Goal: Task Accomplishment & Management: Manage account settings

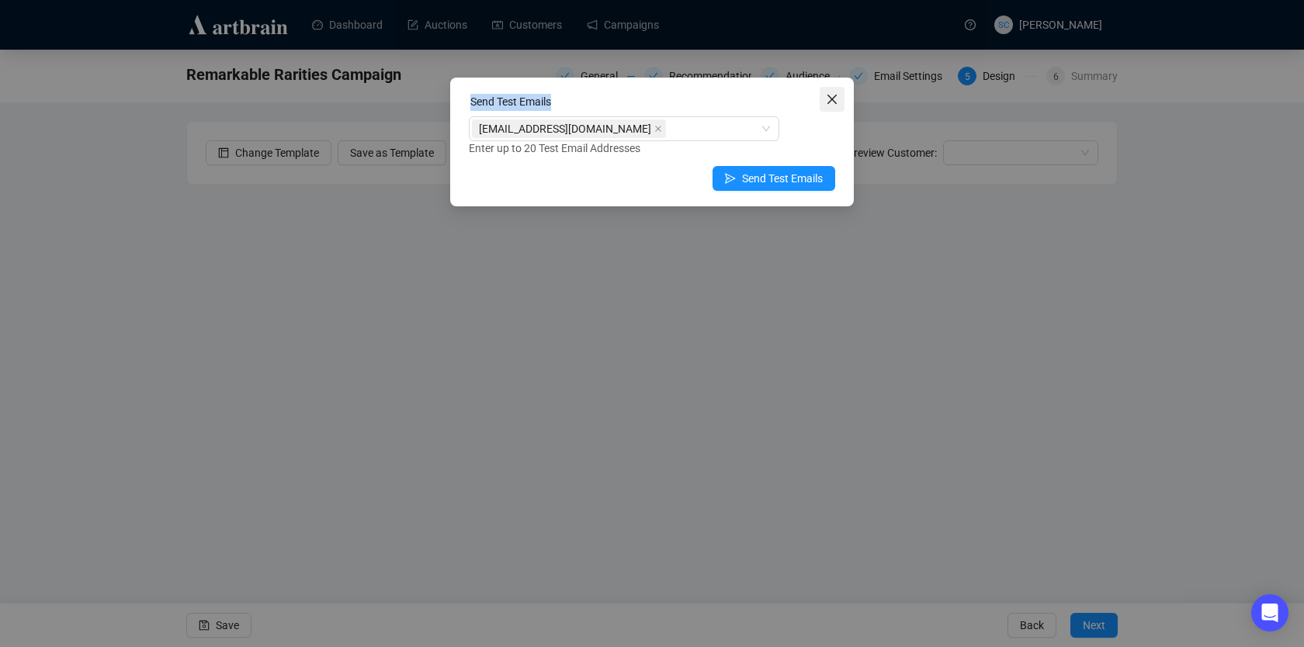
click at [828, 87] on button "Close" at bounding box center [832, 99] width 25 height 25
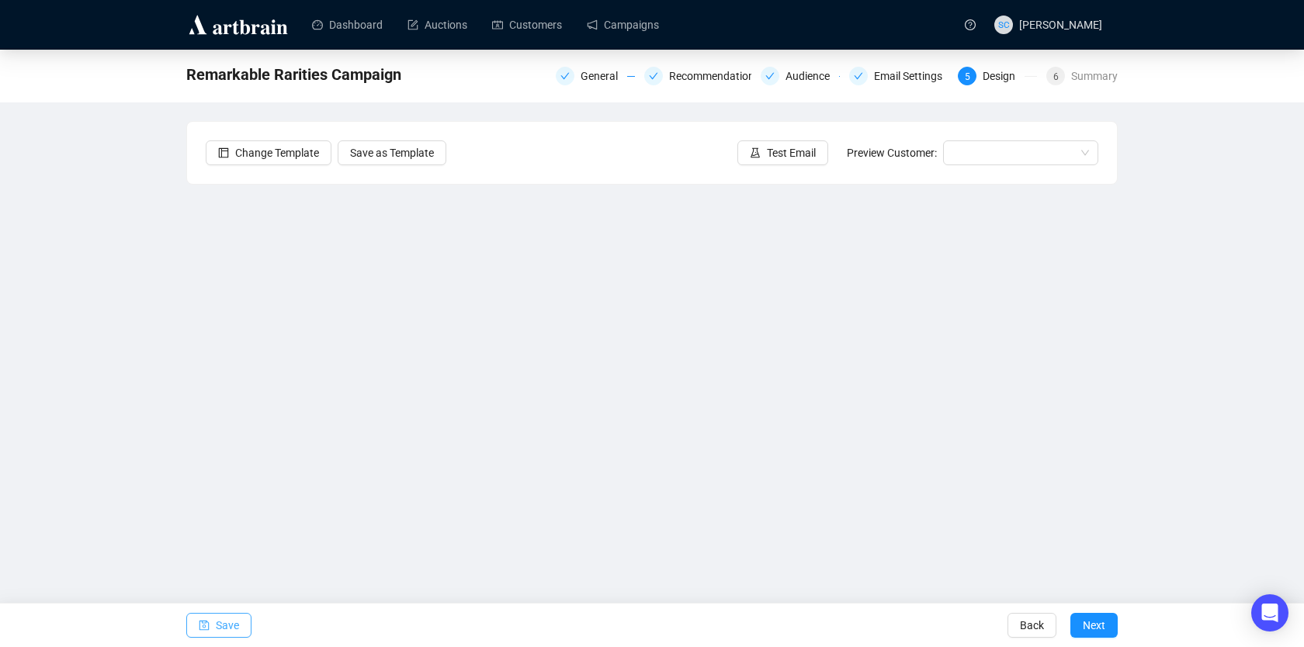
click at [210, 630] on button "Save" at bounding box center [218, 625] width 65 height 25
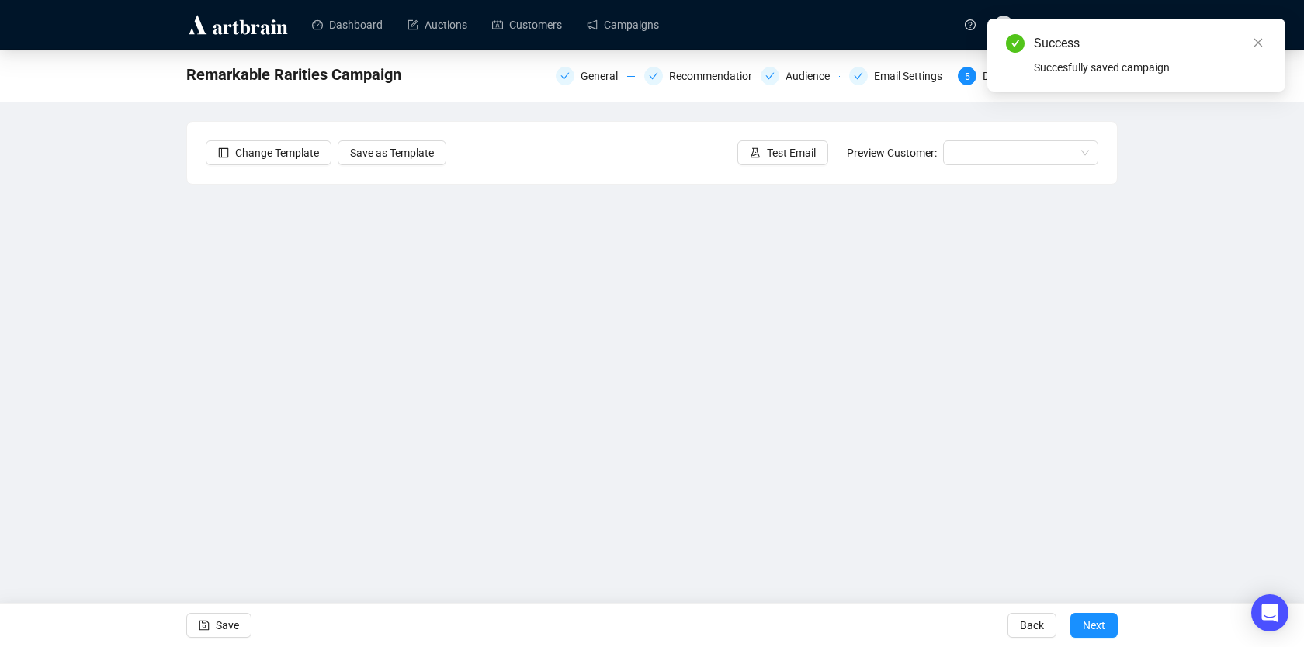
click at [914, 27] on ul "Dashboard Auctions Customers Campaigns" at bounding box center [625, 25] width 651 height 40
click at [1261, 43] on icon "close" at bounding box center [1258, 42] width 11 height 11
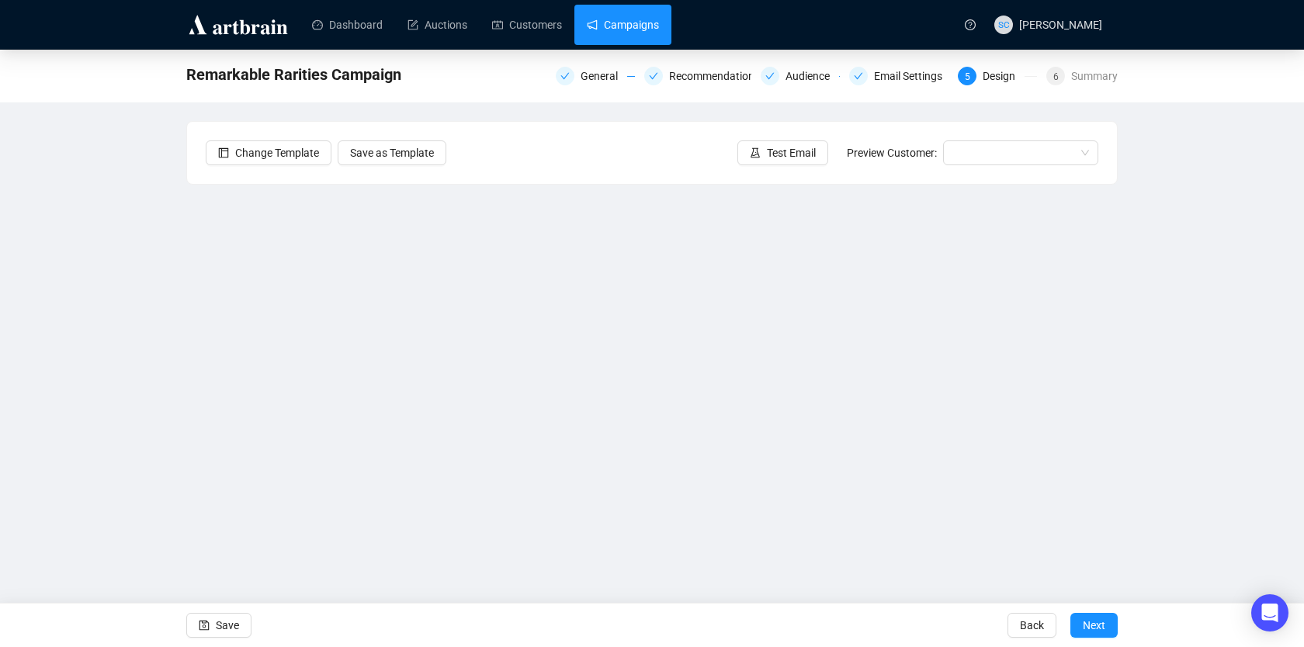
click at [587, 41] on link "Campaigns" at bounding box center [623, 25] width 72 height 40
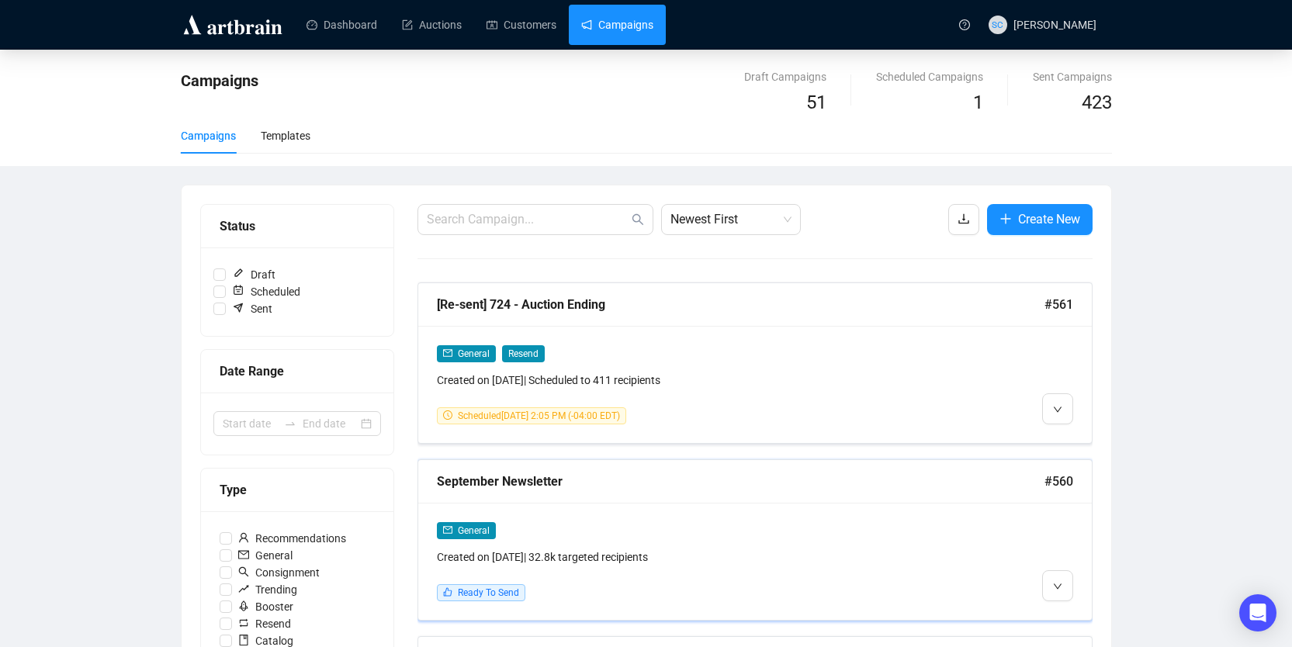
scroll to position [9, 0]
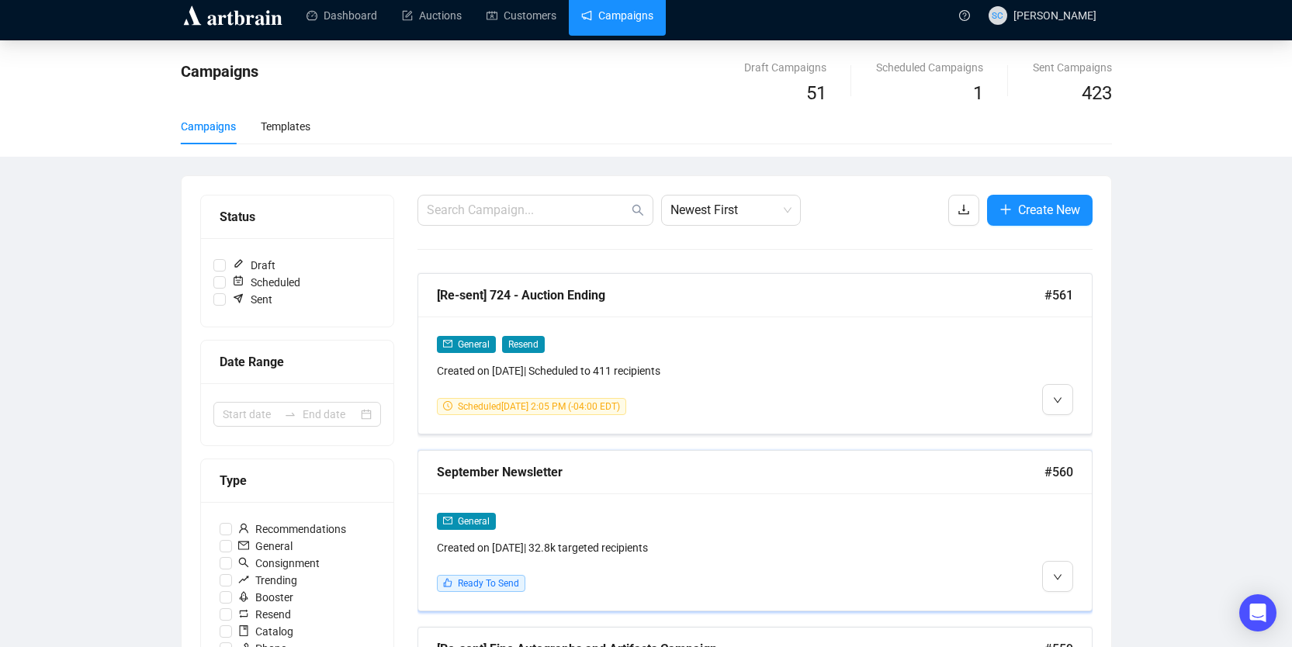
click at [696, 474] on div "September Newsletter" at bounding box center [741, 472] width 608 height 19
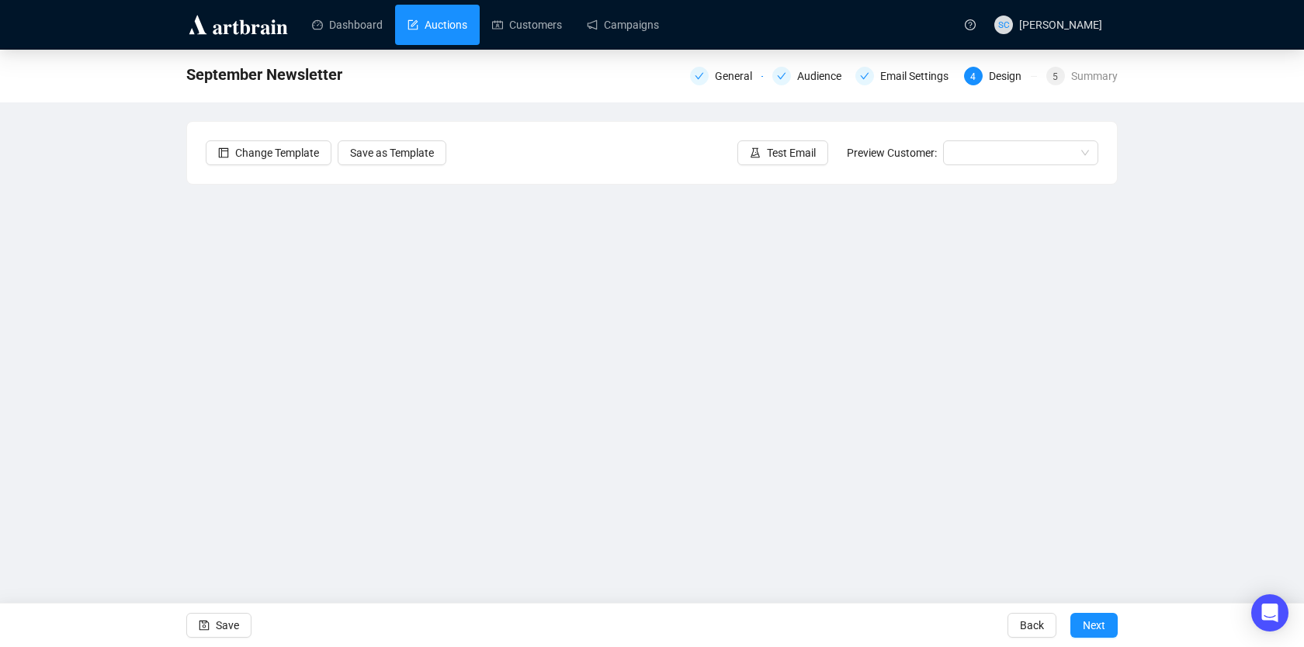
click at [431, 26] on link "Auctions" at bounding box center [438, 25] width 60 height 40
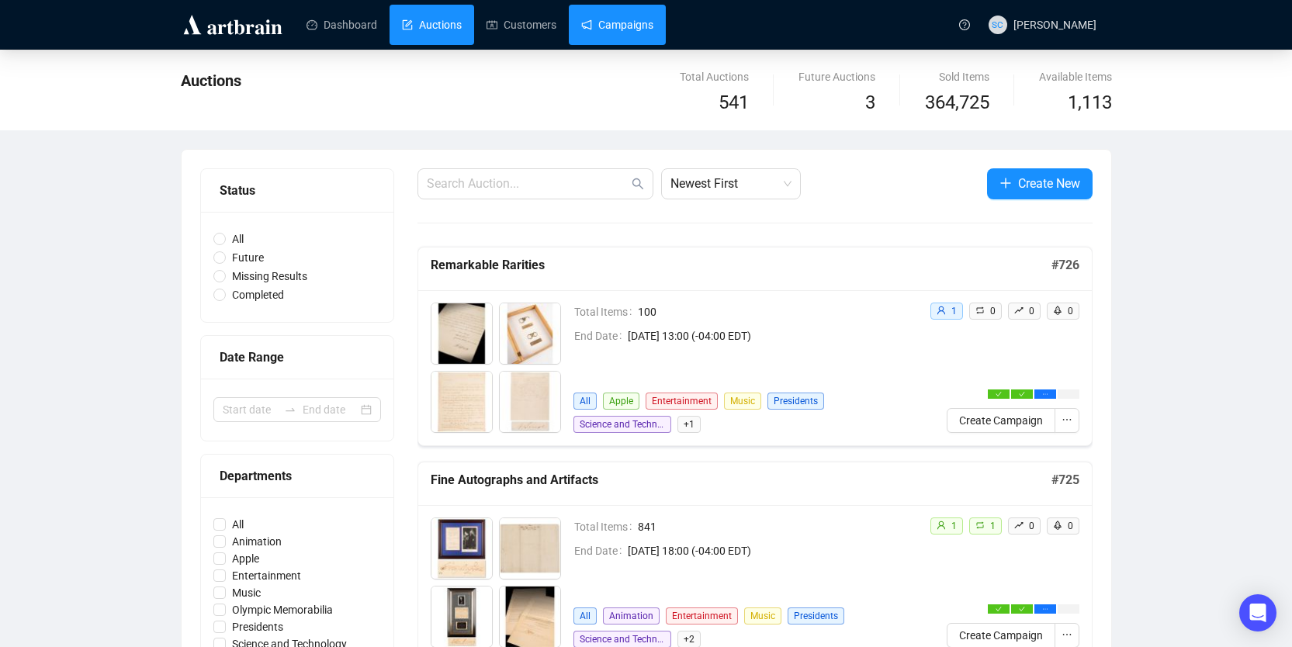
click at [621, 19] on link "Campaigns" at bounding box center [617, 25] width 72 height 40
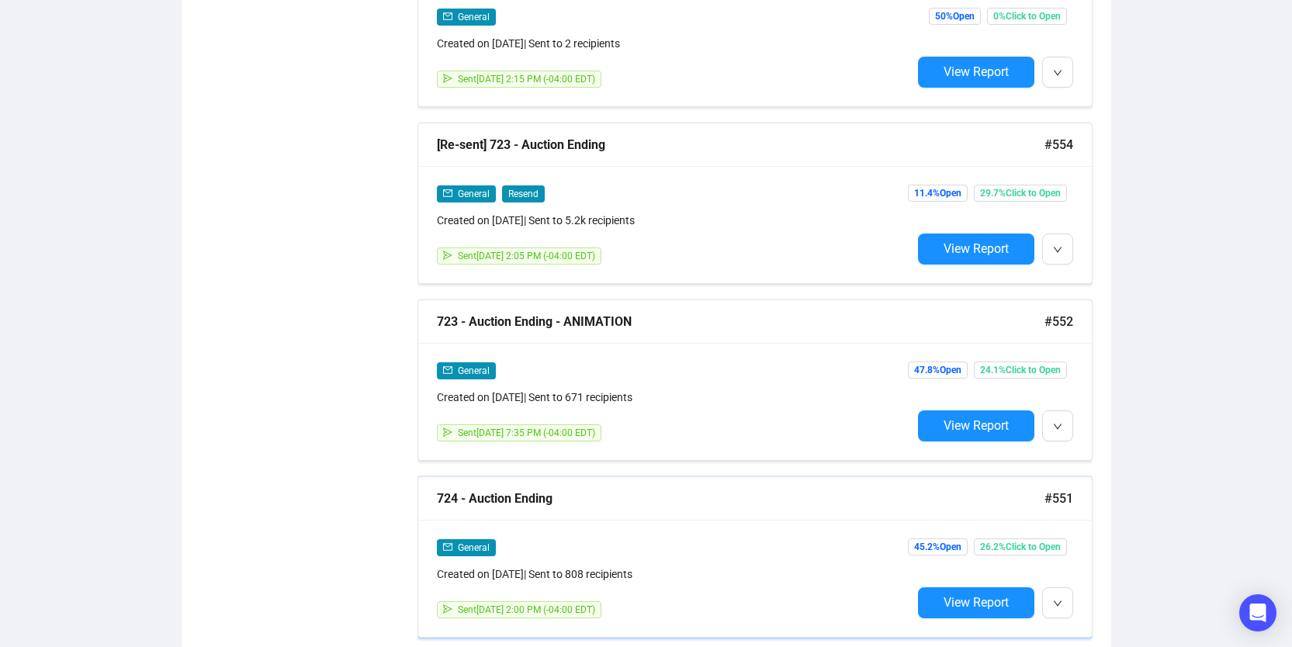
scroll to position [1258, 0]
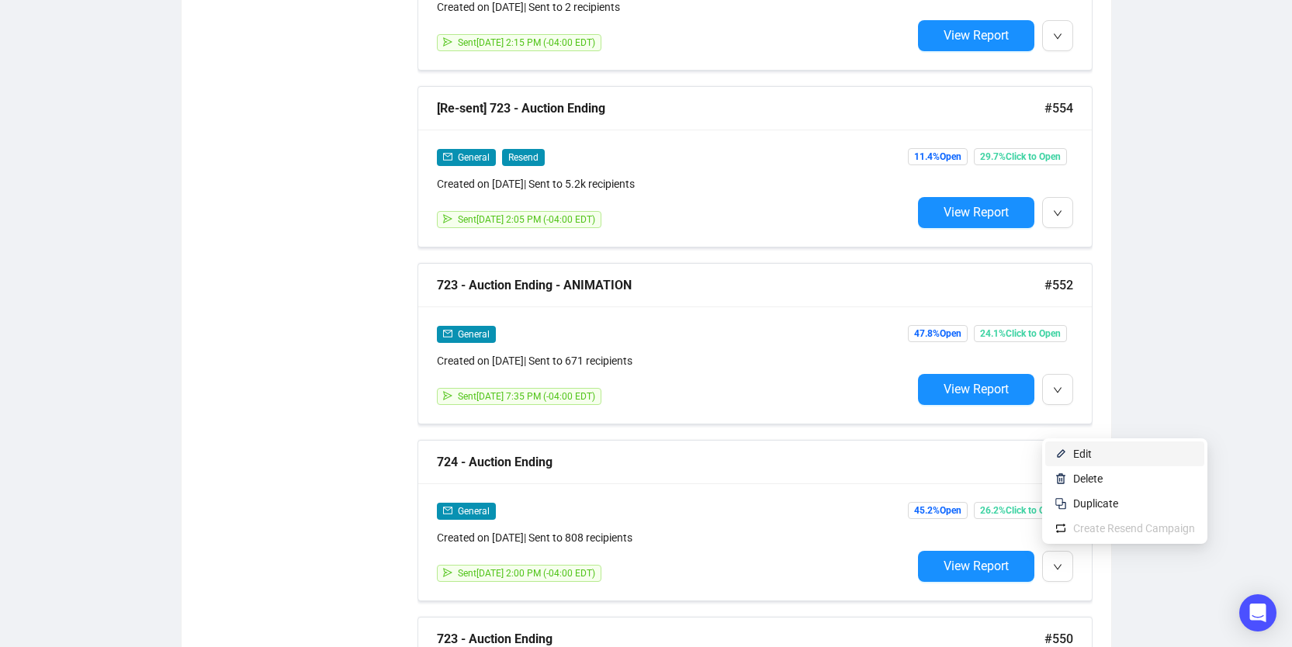
click at [1080, 460] on span "Edit" at bounding box center [1135, 454] width 122 height 17
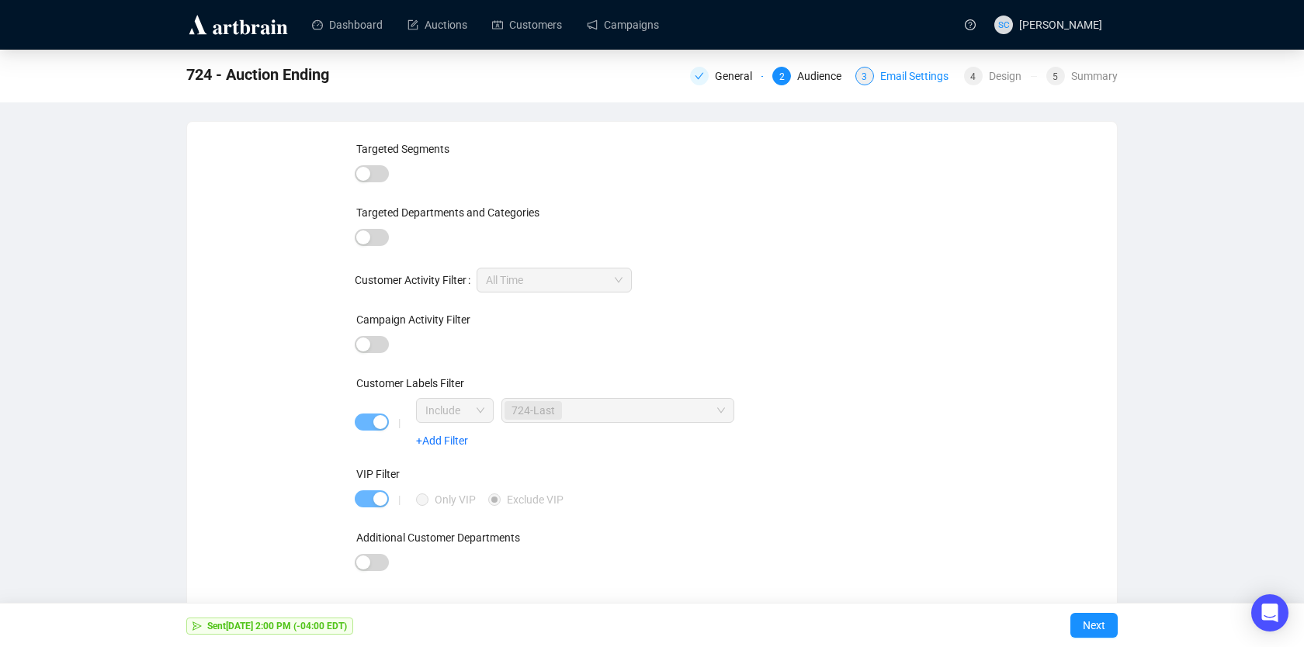
click at [880, 82] on div "Email Settings" at bounding box center [919, 76] width 78 height 19
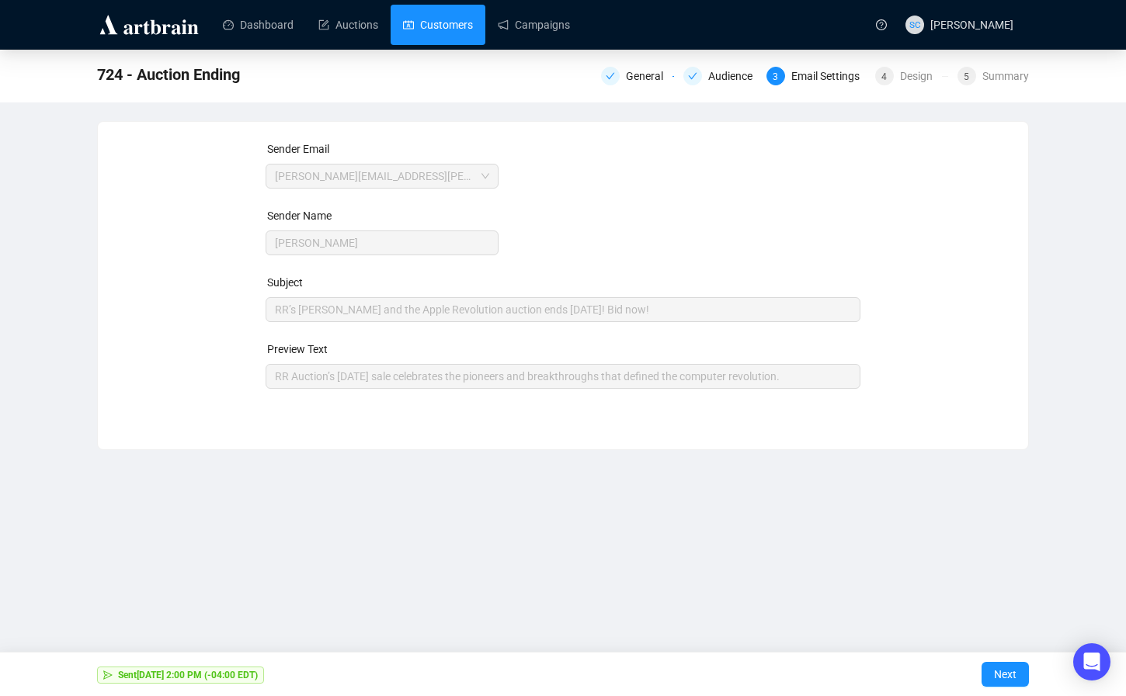
click at [433, 35] on link "Customers" at bounding box center [438, 25] width 70 height 40
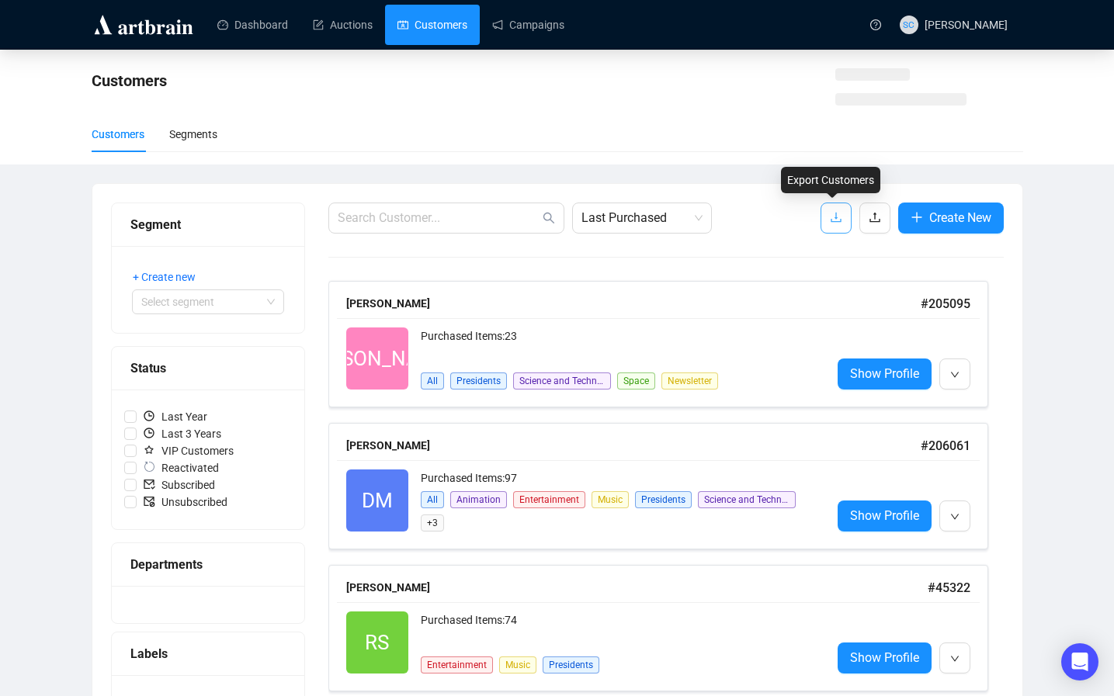
click at [832, 224] on icon "download" at bounding box center [836, 217] width 12 height 12
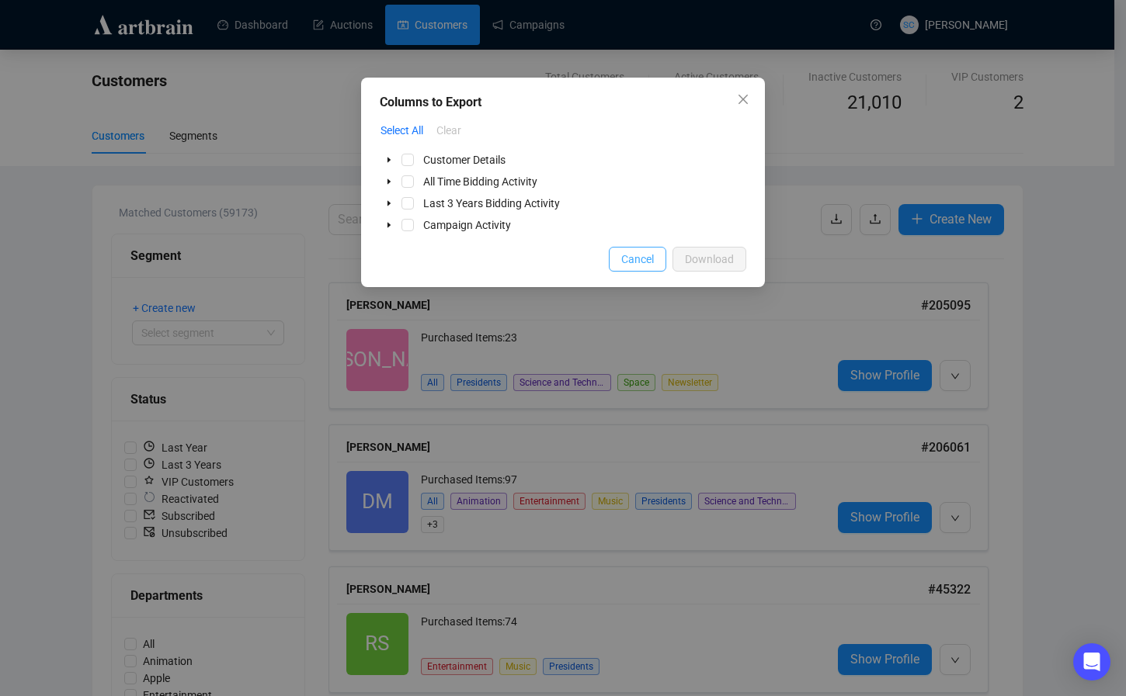
click at [649, 259] on span "Cancel" at bounding box center [637, 259] width 33 height 17
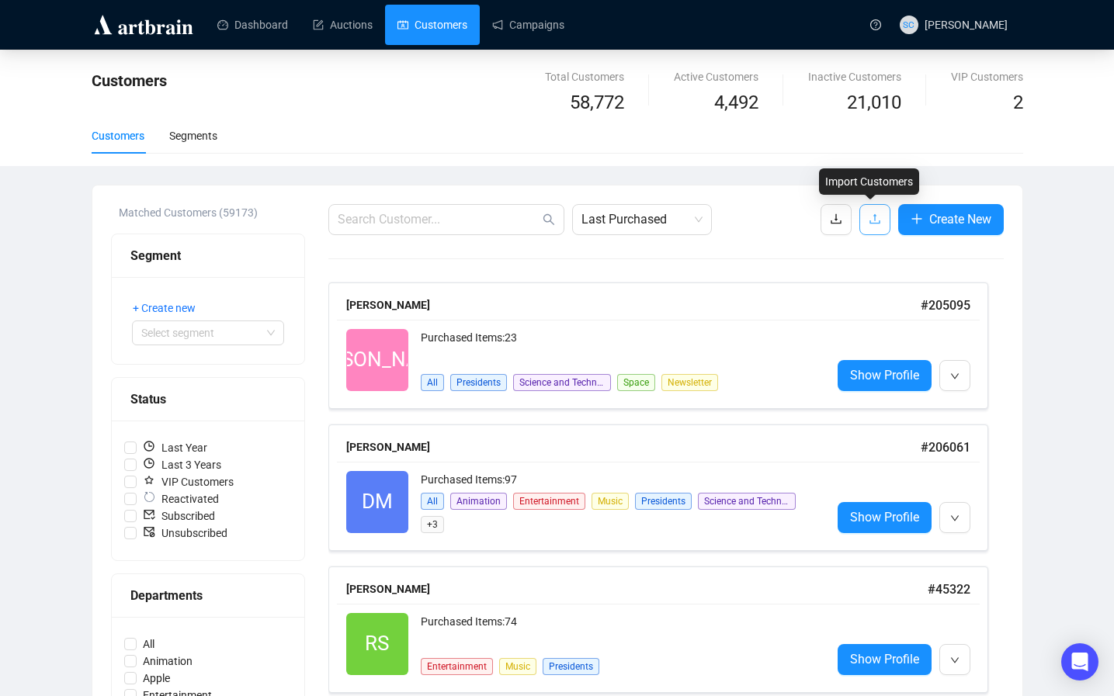
click at [869, 220] on icon "upload" at bounding box center [875, 219] width 12 height 12
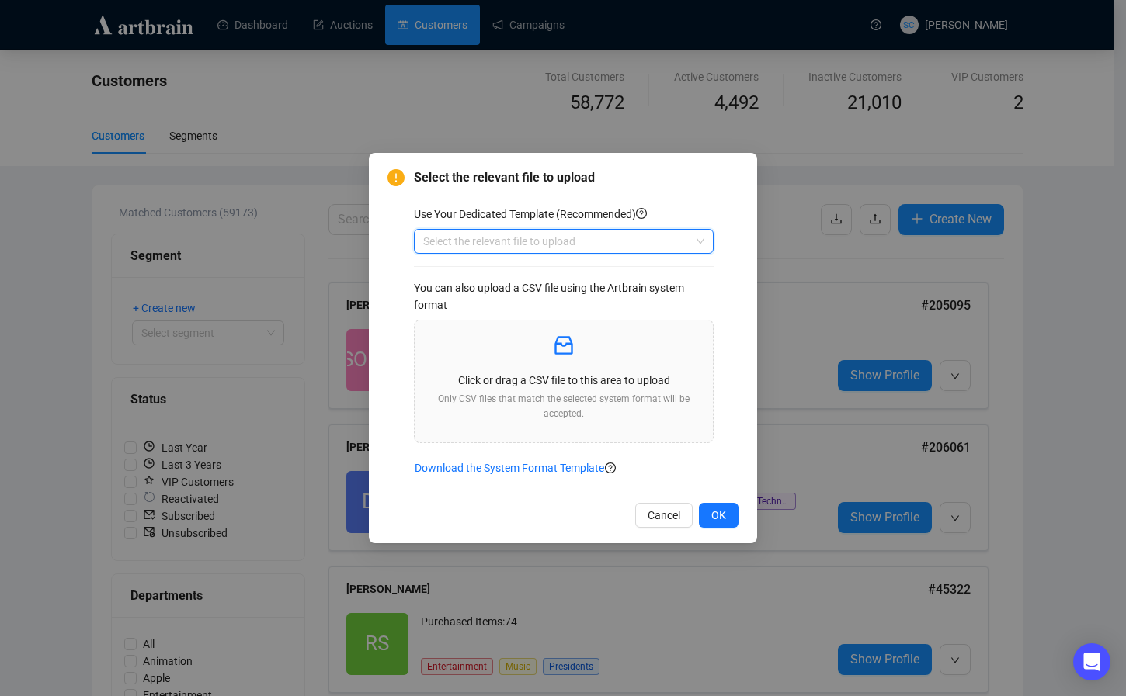
click at [609, 243] on input "search" at bounding box center [556, 241] width 267 height 23
click at [581, 272] on div "Customers" at bounding box center [563, 272] width 275 height 17
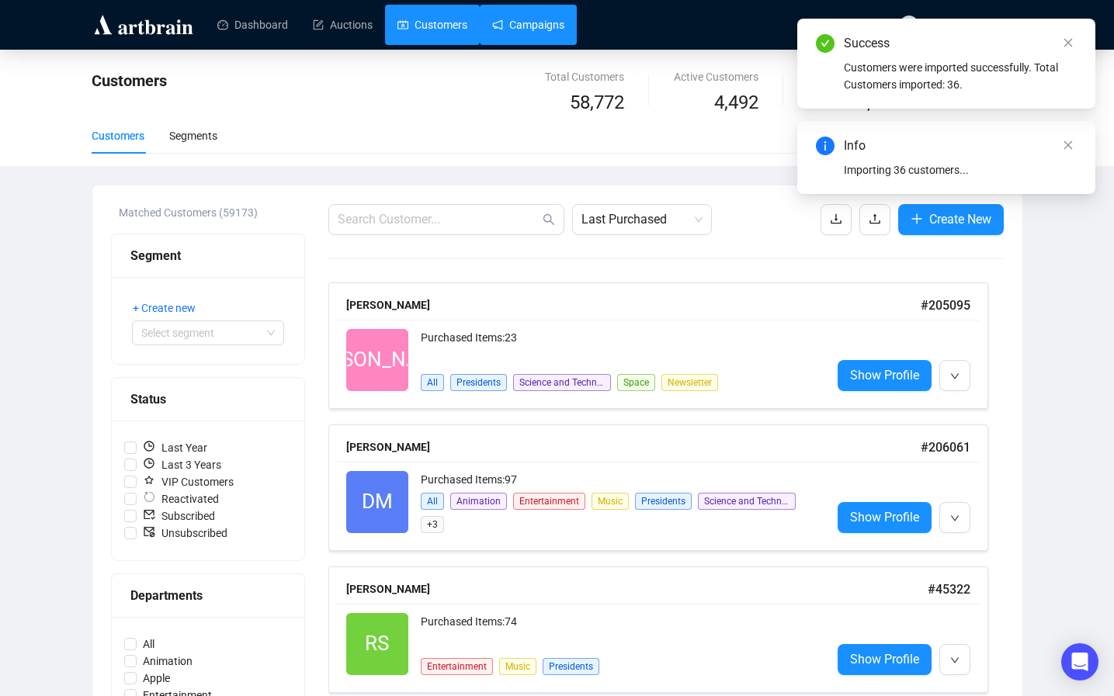
click at [551, 12] on link "Campaigns" at bounding box center [528, 25] width 72 height 40
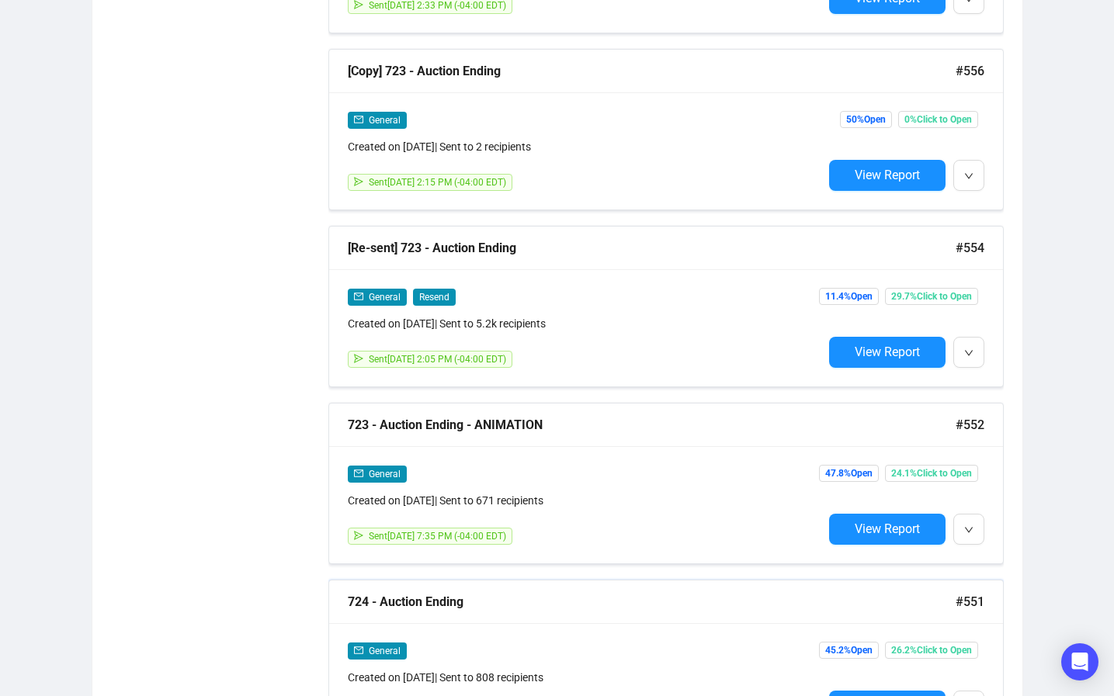
scroll to position [1210, 0]
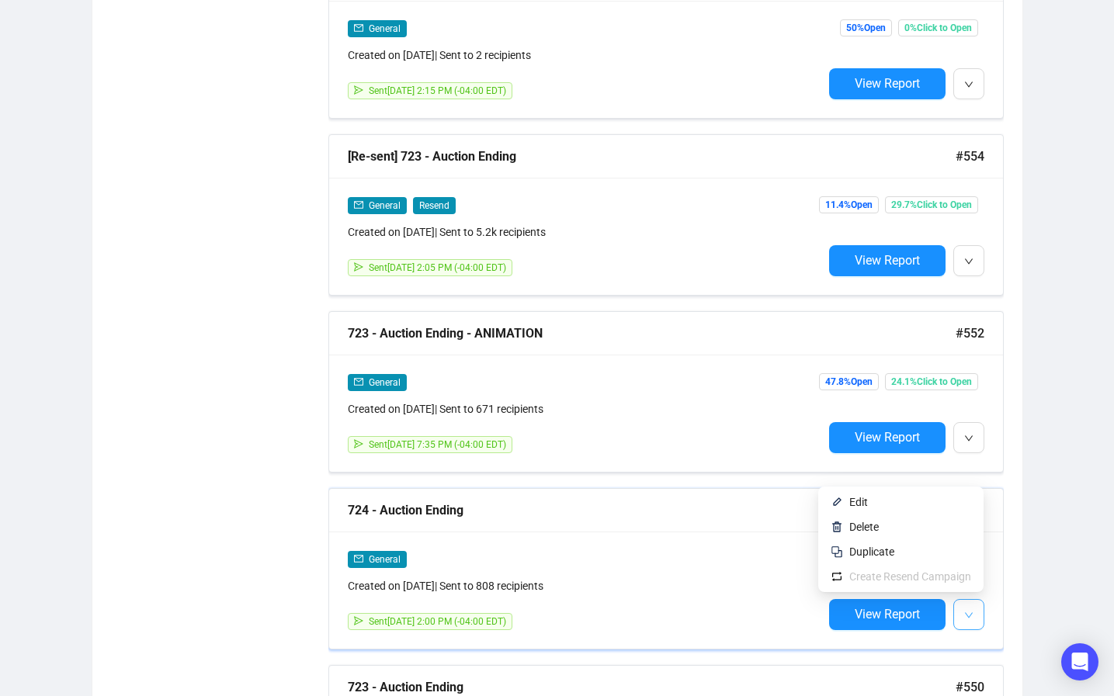
click at [973, 612] on button "button" at bounding box center [968, 614] width 31 height 31
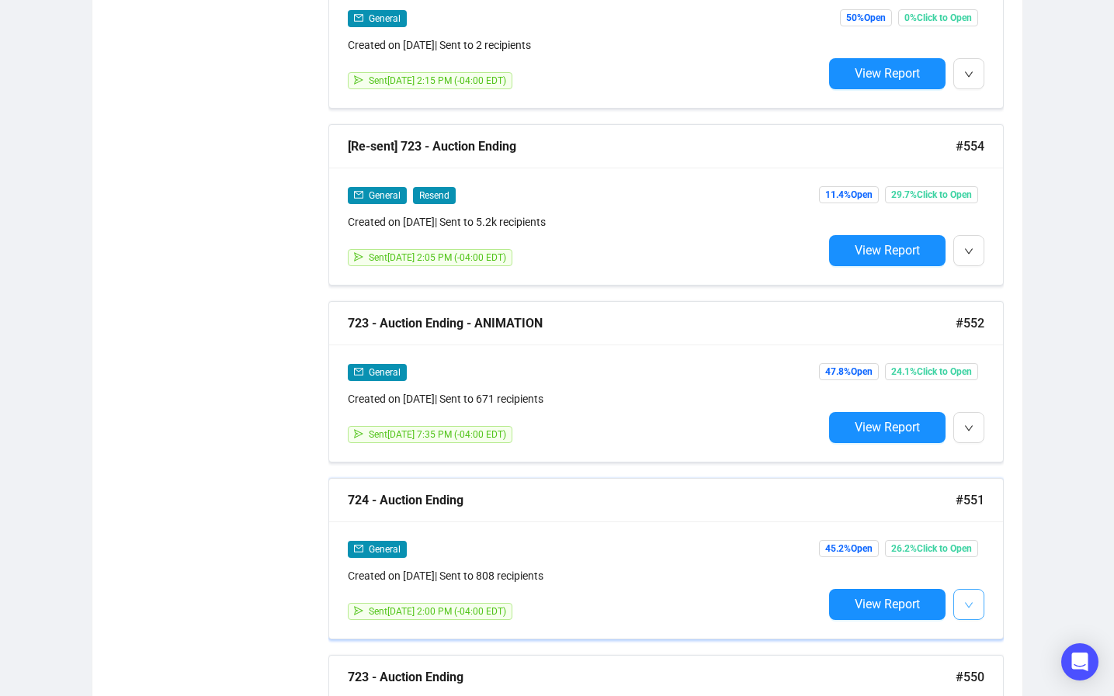
click at [961, 598] on button "button" at bounding box center [968, 604] width 31 height 31
drag, startPoint x: 921, startPoint y: 540, endPoint x: 840, endPoint y: 522, distance: 82.7
click at [900, 536] on span "Duplicate" at bounding box center [910, 541] width 122 height 17
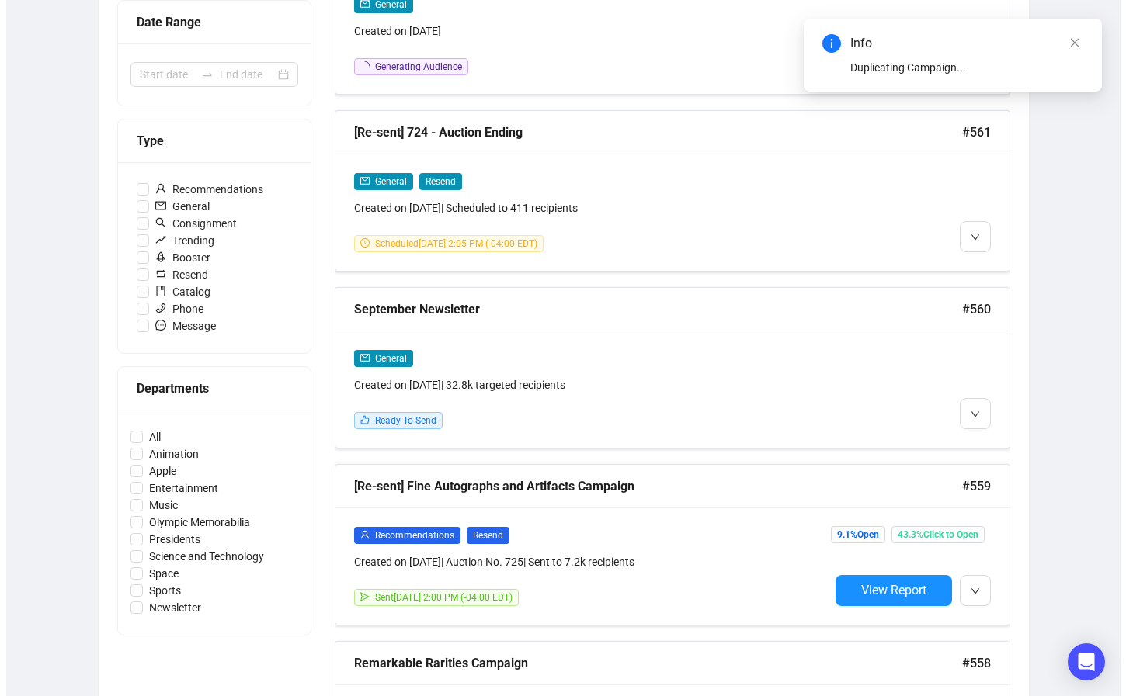
scroll to position [0, 0]
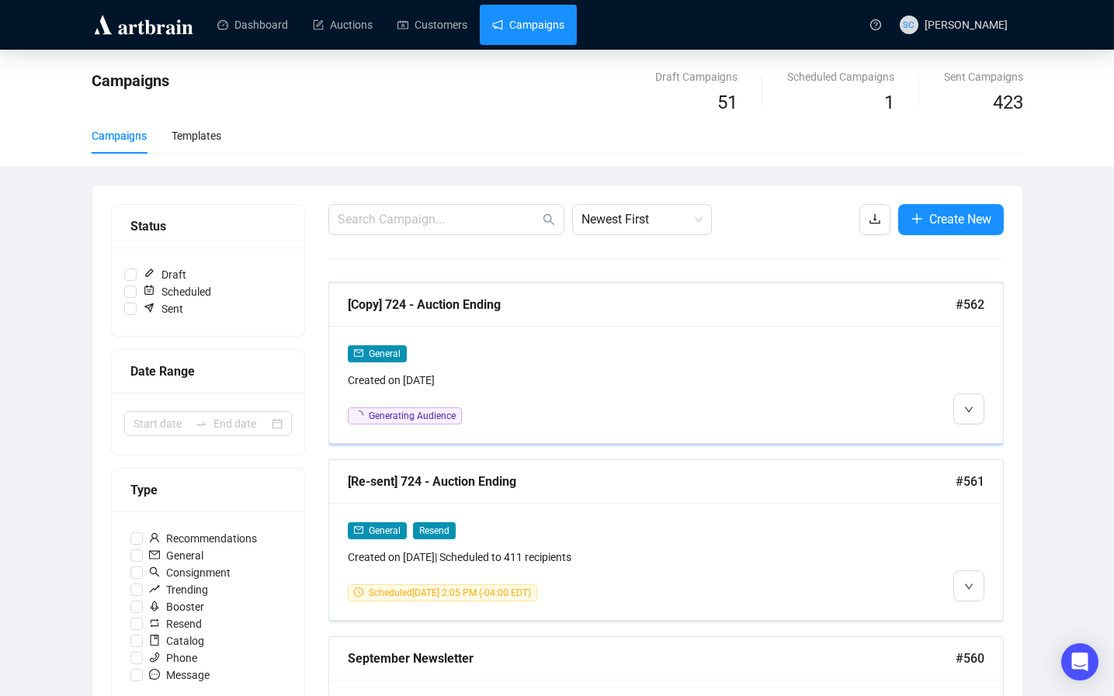
click at [627, 327] on div "General Created on [DATE] Generating Audience" at bounding box center [666, 384] width 674 height 117
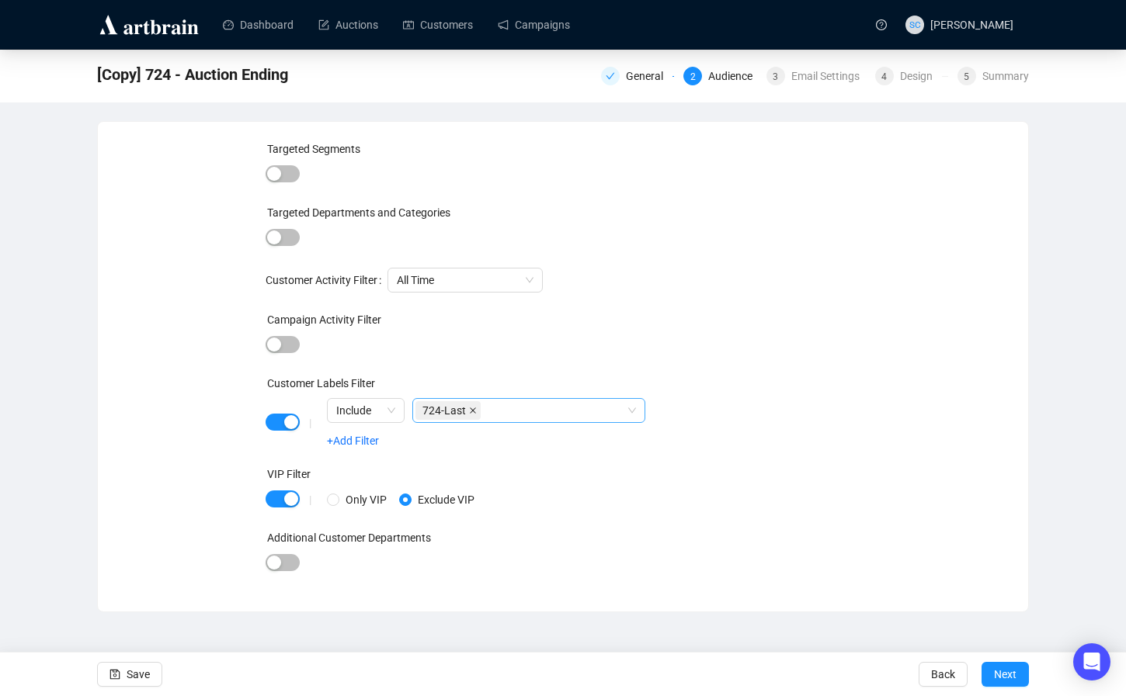
click at [474, 409] on icon "close" at bounding box center [473, 411] width 6 height 6
drag, startPoint x: 476, startPoint y: 409, endPoint x: 463, endPoint y: 413, distance: 13.8
click at [476, 409] on div at bounding box center [520, 411] width 210 height 22
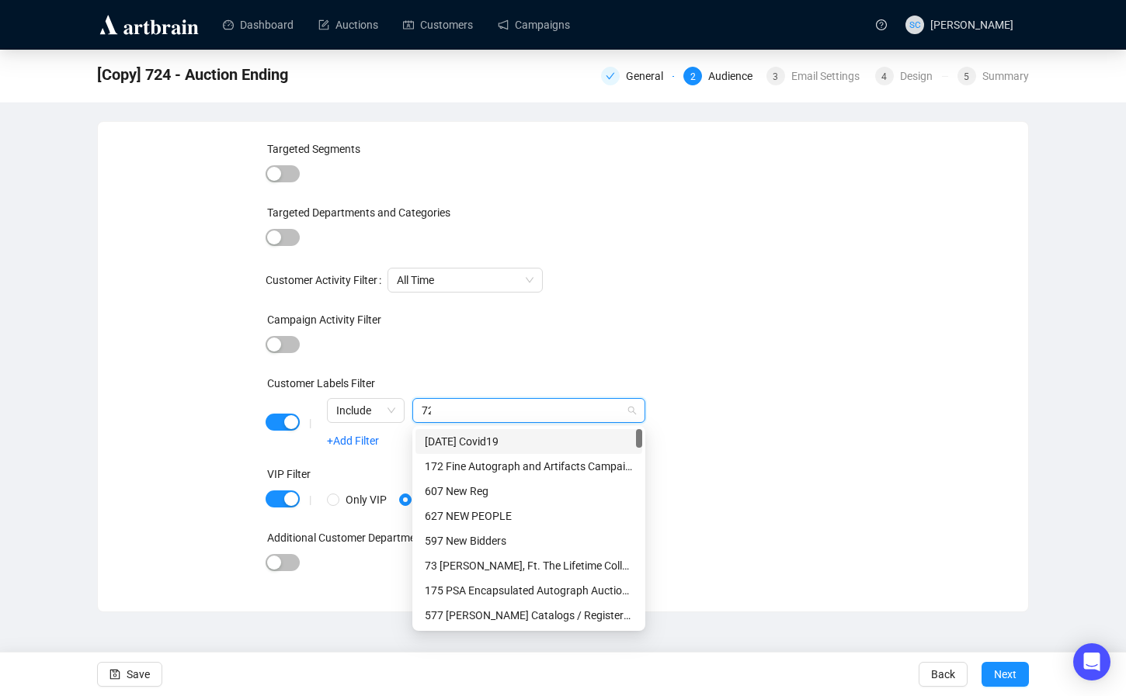
type input "724"
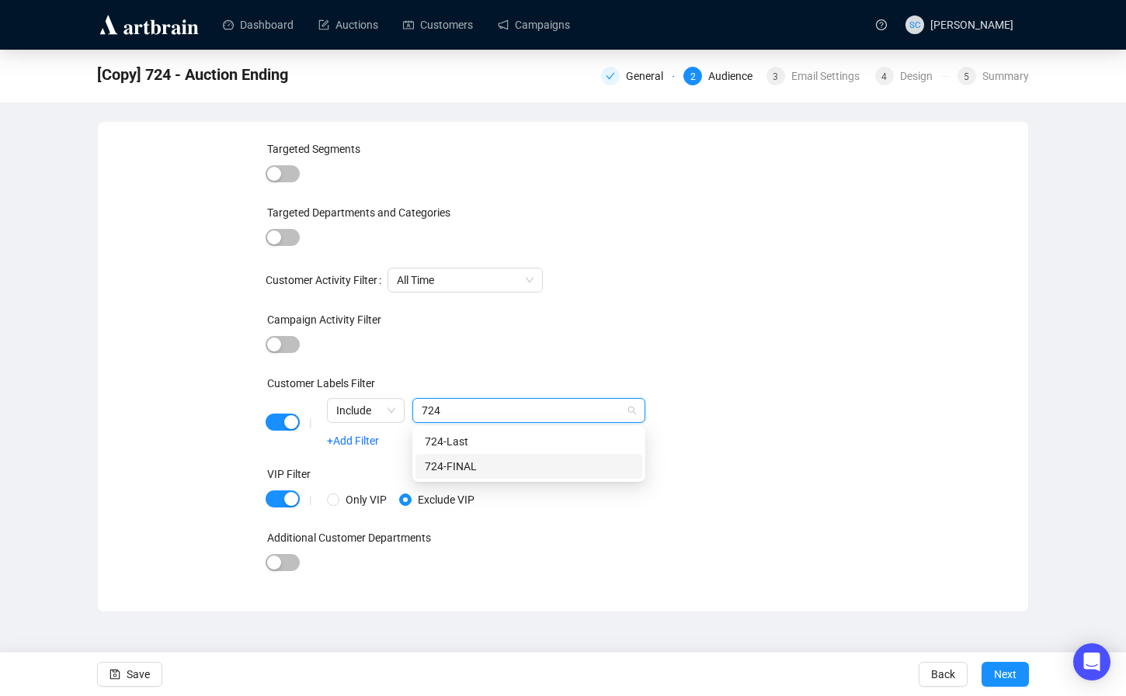
click at [512, 474] on div "724-FINAL" at bounding box center [529, 466] width 208 height 17
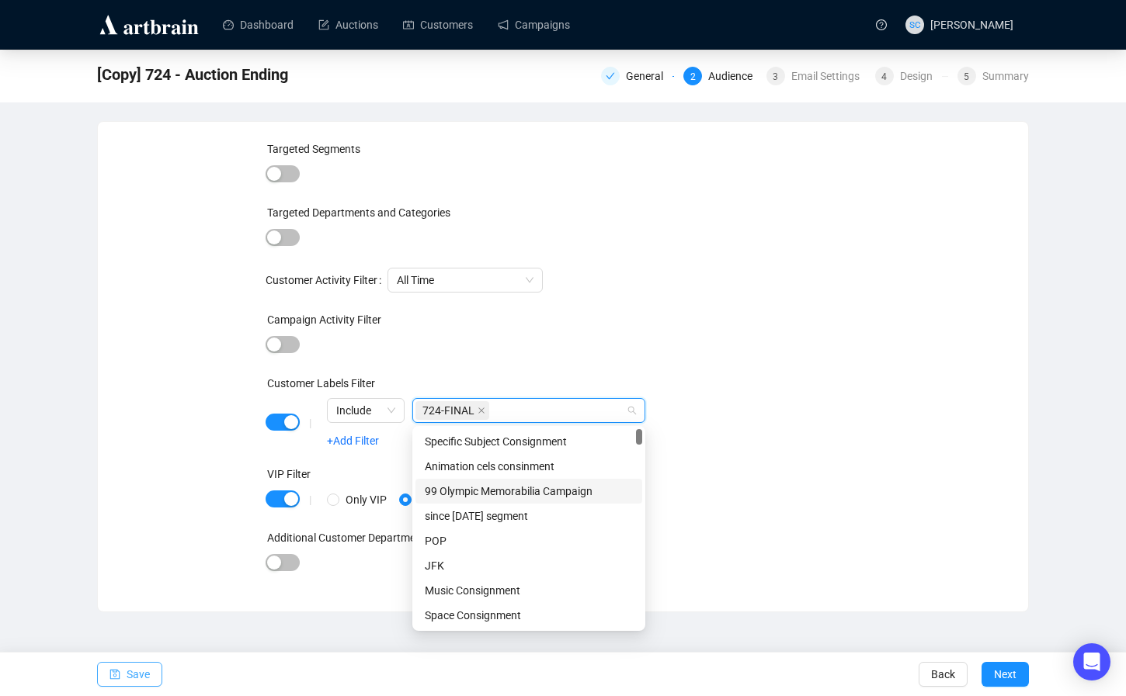
click at [114, 647] on span "button" at bounding box center [114, 674] width 11 height 43
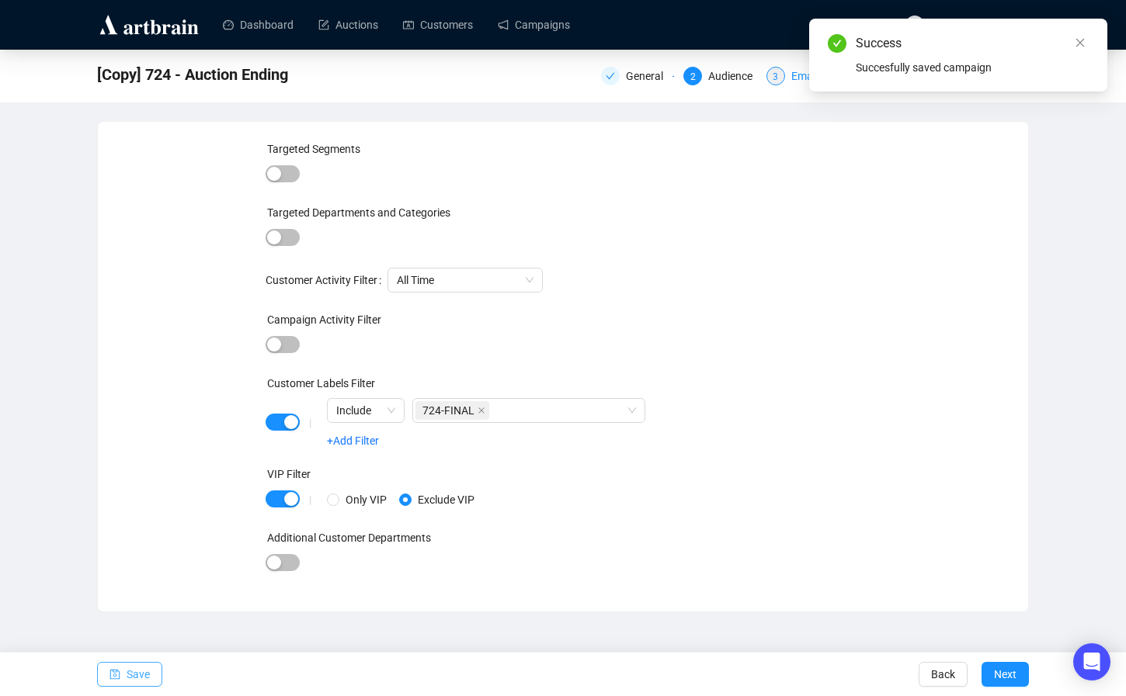
click at [780, 67] on div "3 Email Settings" at bounding box center [815, 76] width 99 height 19
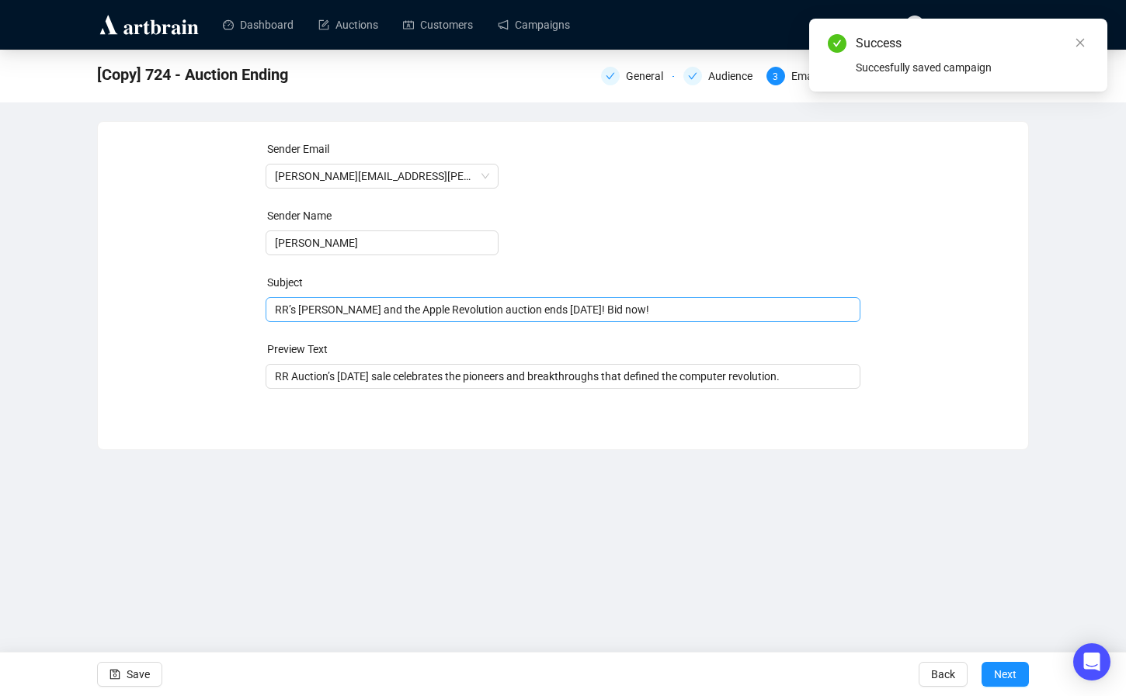
click at [392, 297] on div "RR’s [PERSON_NAME] and the Apple Revolution auction ends [DATE]! Bid now!" at bounding box center [562, 309] width 595 height 25
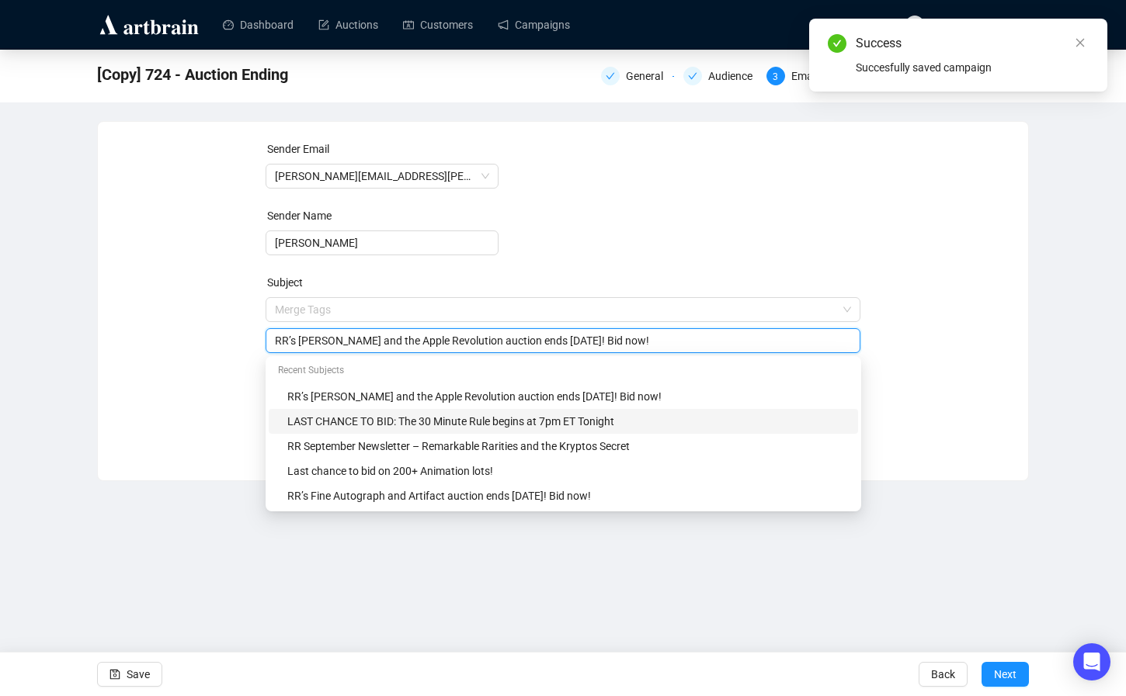
click at [388, 414] on div "LAST CHANCE TO BID: The 30 Minute Rule begins at 7pm ET Tonight" at bounding box center [567, 421] width 561 height 17
type input "LAST CHANCE TO BID: The 30 Minute Rule begins at 7pm ET Tonight"
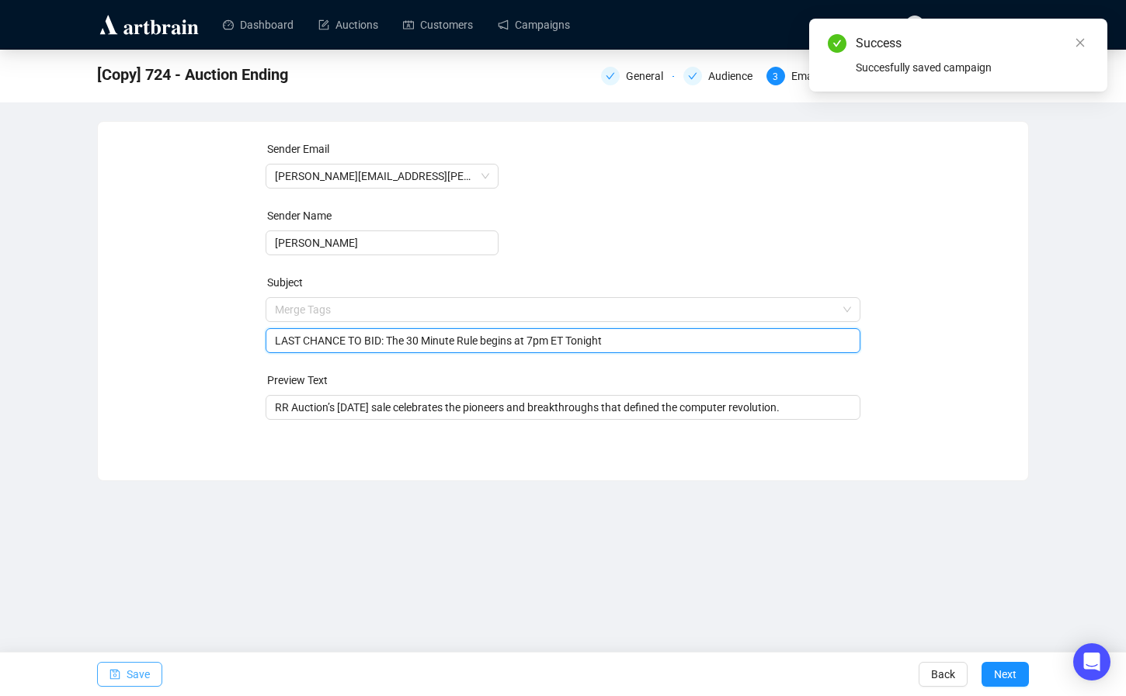
click at [120, 647] on icon "save" at bounding box center [114, 674] width 11 height 11
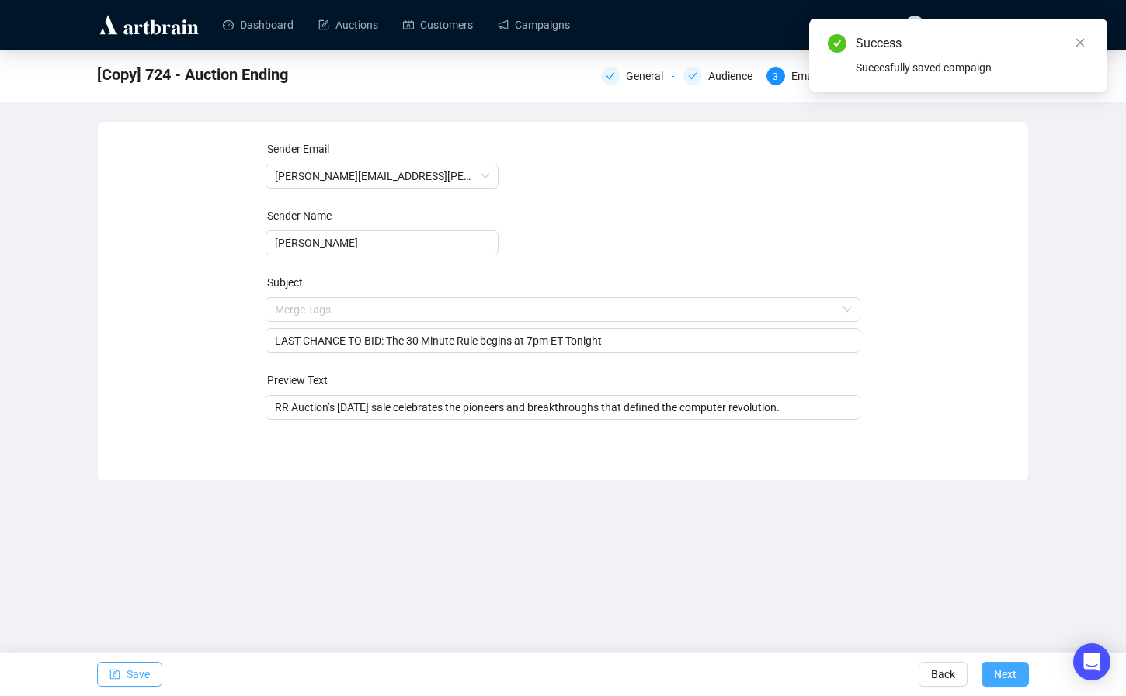
click at [1015, 647] on span "Next" at bounding box center [1005, 674] width 23 height 43
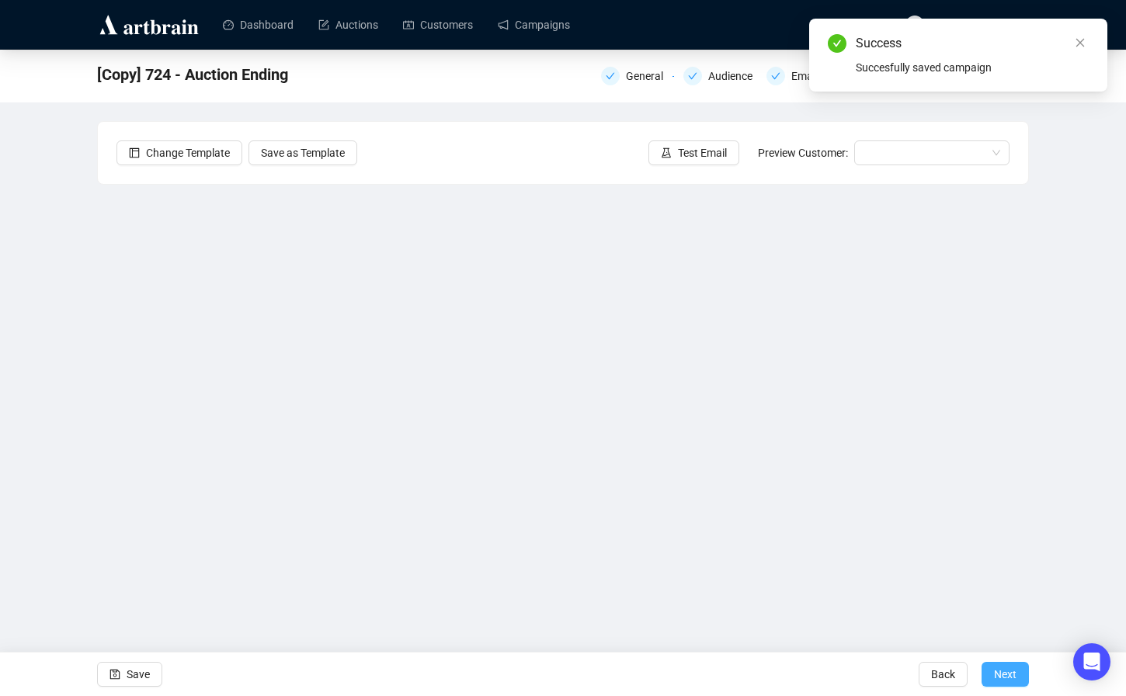
click at [1009, 647] on span "Next" at bounding box center [1005, 674] width 23 height 43
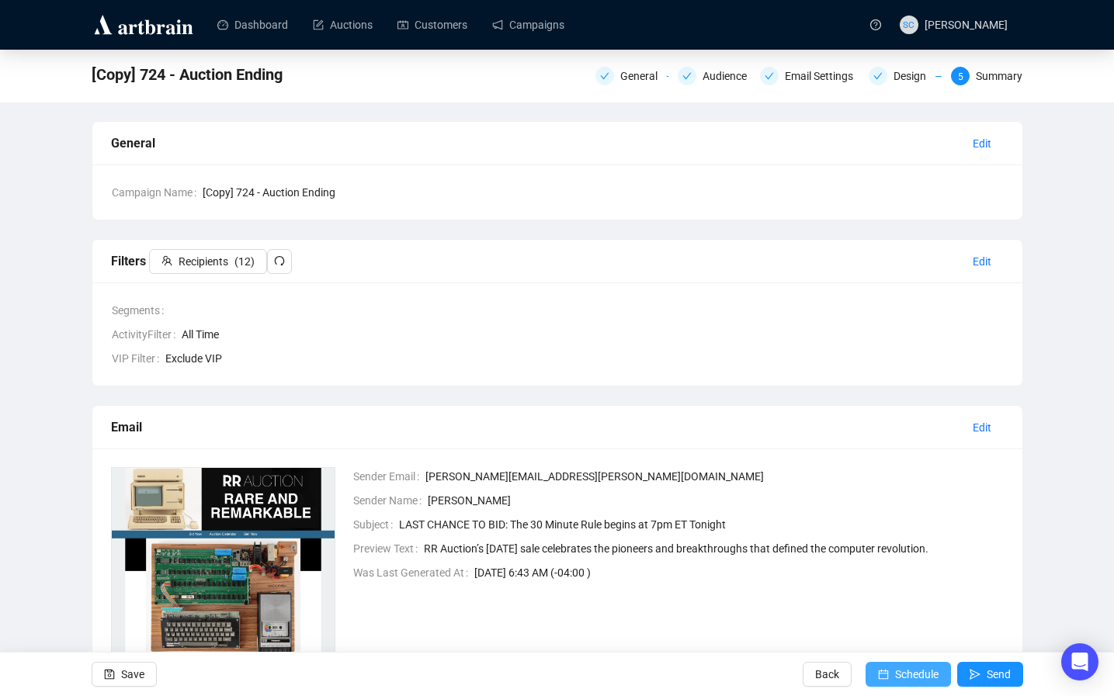
click at [935, 647] on span "Schedule" at bounding box center [916, 674] width 43 height 43
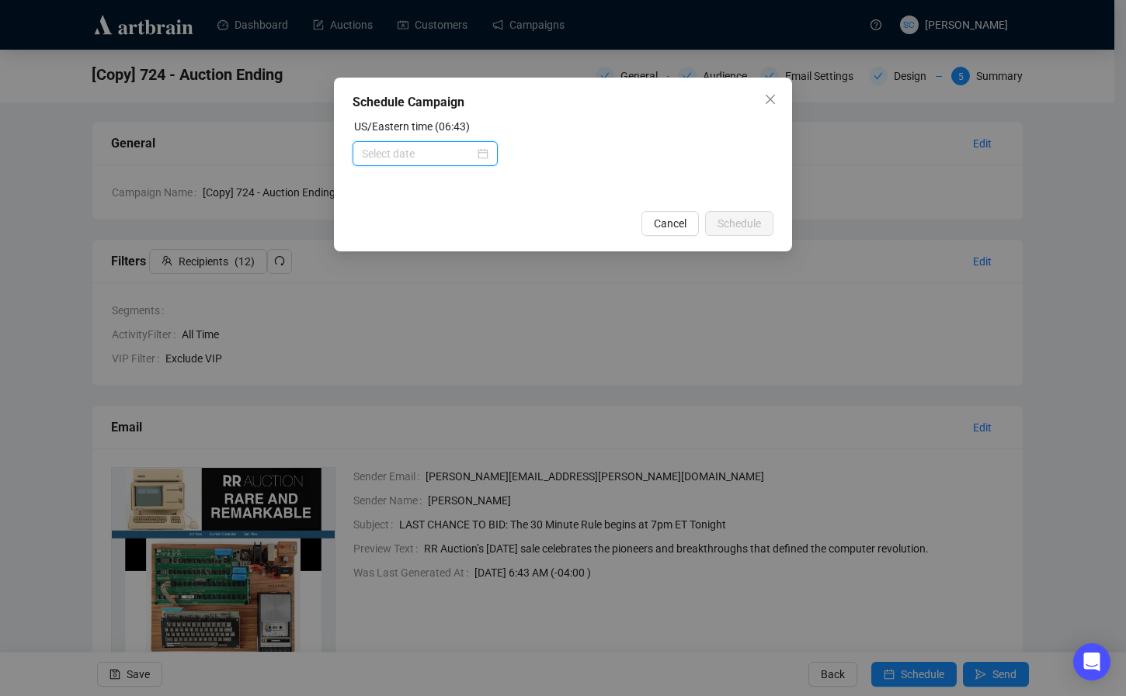
click at [378, 150] on input at bounding box center [418, 153] width 113 height 17
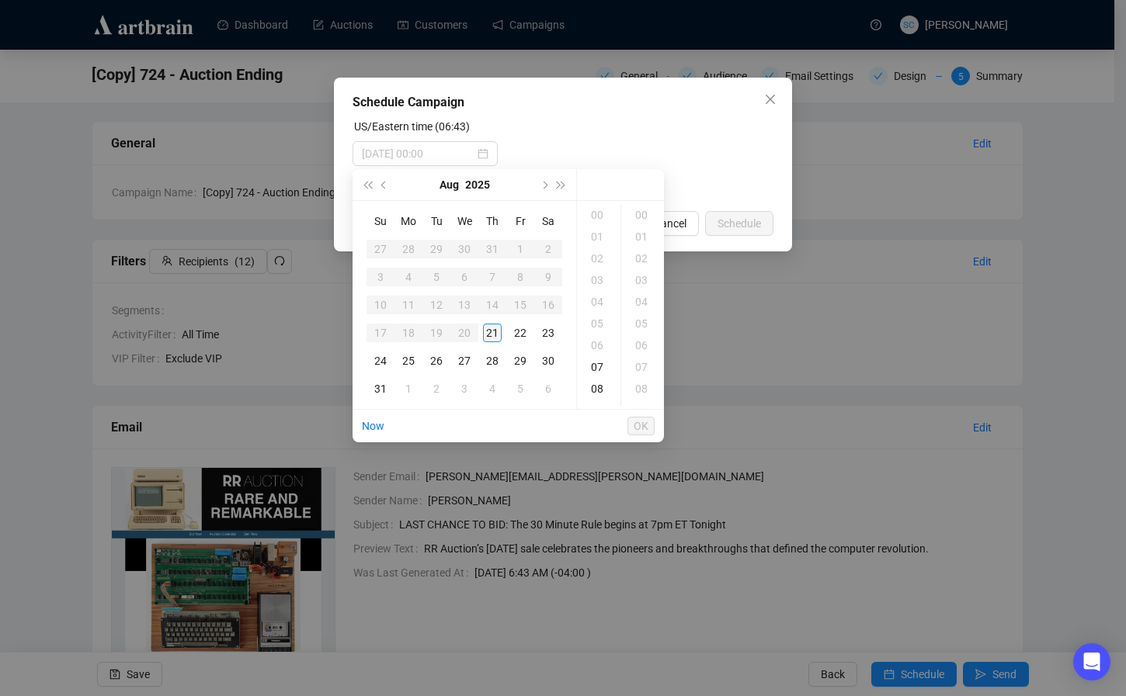
click at [496, 334] on div "21" at bounding box center [492, 333] width 19 height 19
click at [597, 349] on div "14" at bounding box center [598, 348] width 37 height 22
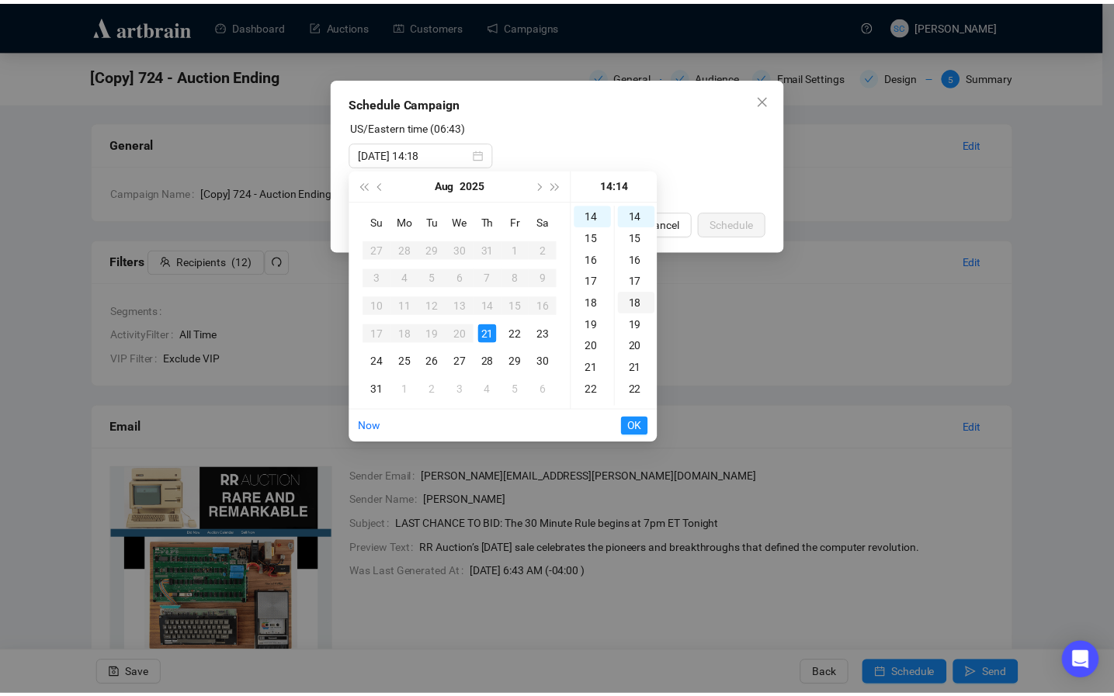
scroll to position [304, 0]
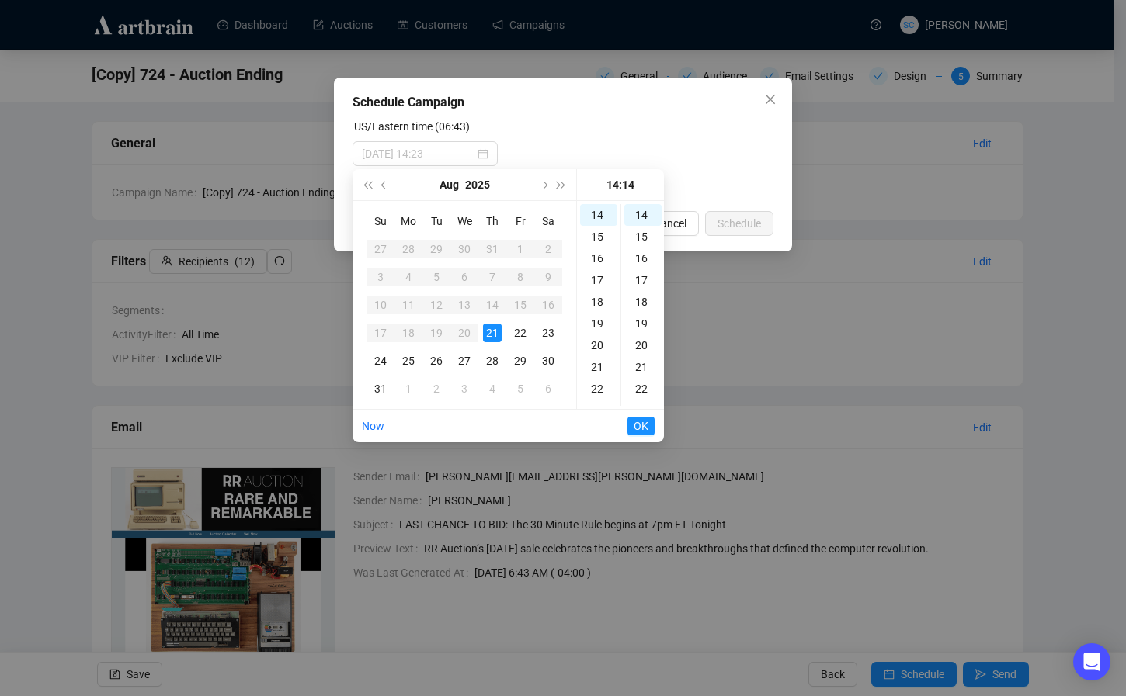
type input "[DATE] 14:14"
click at [641, 428] on span "OK" at bounding box center [640, 425] width 15 height 29
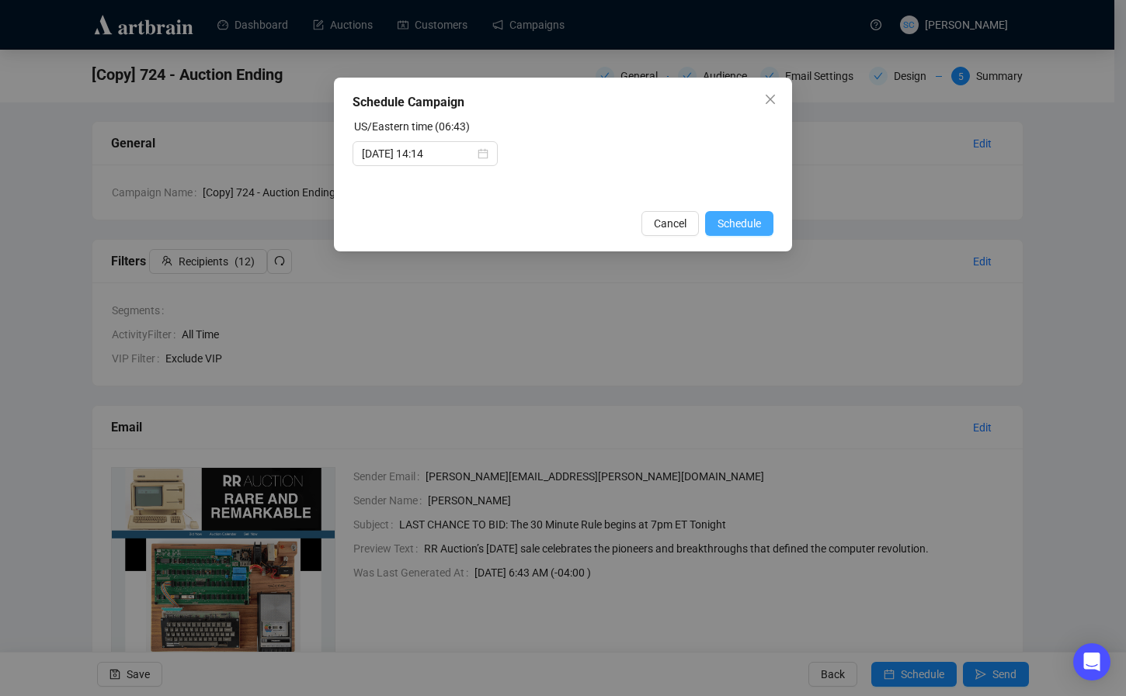
click at [755, 227] on span "Schedule" at bounding box center [738, 223] width 43 height 17
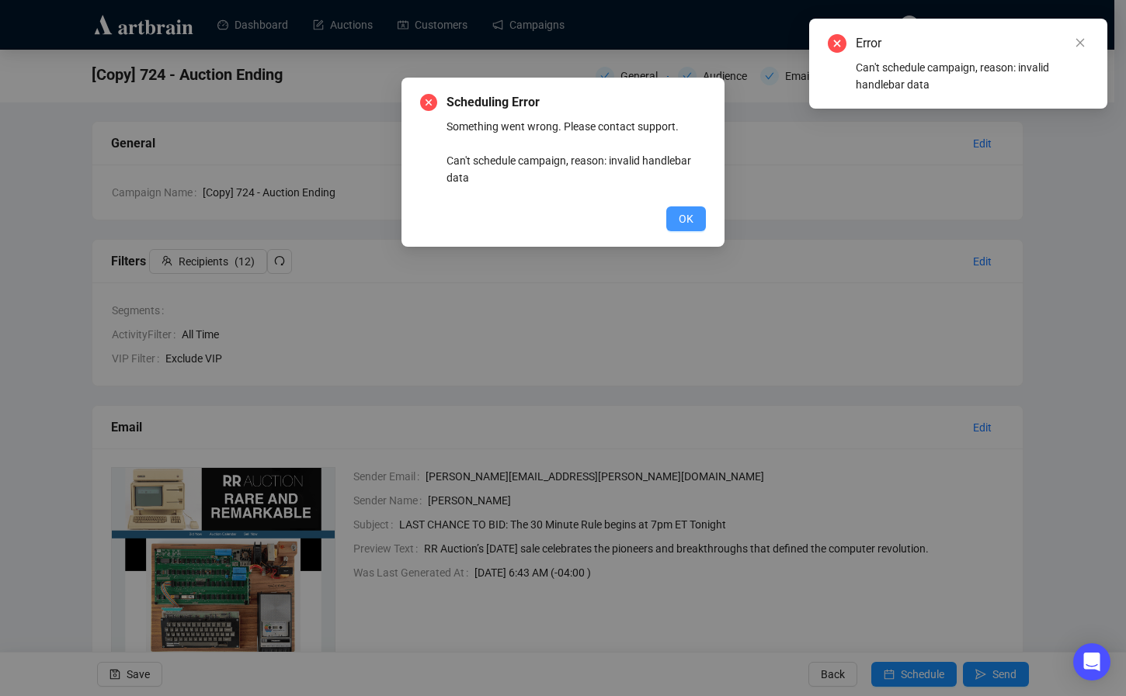
click at [682, 224] on span "OK" at bounding box center [685, 218] width 15 height 17
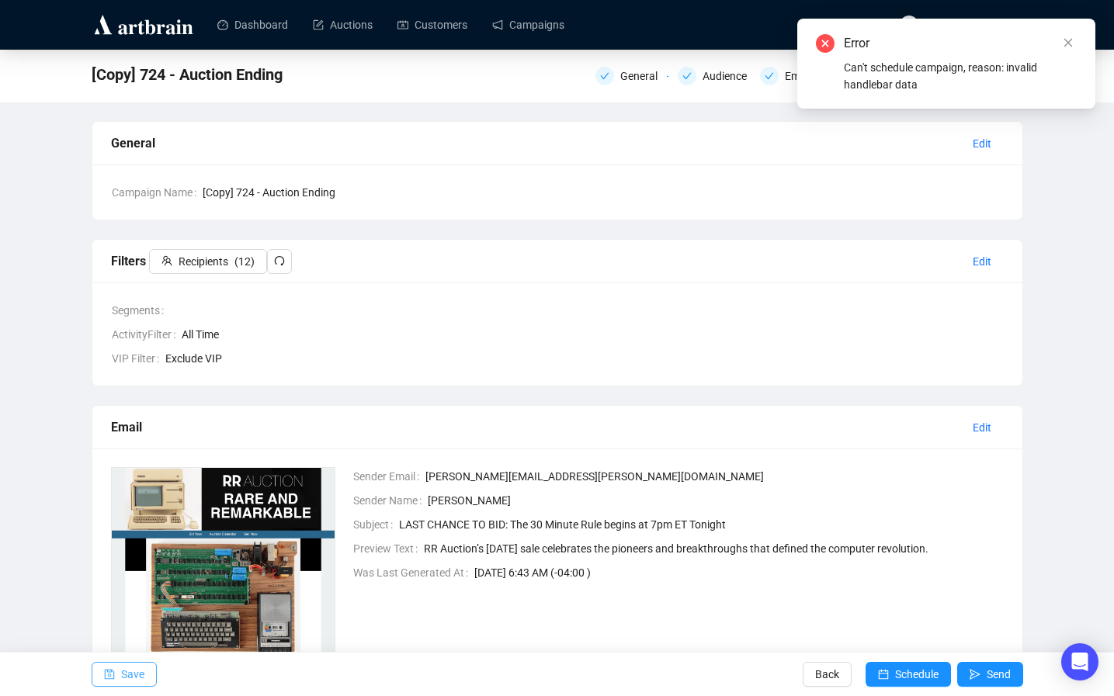
click at [104, 647] on icon "save" at bounding box center [109, 674] width 11 height 11
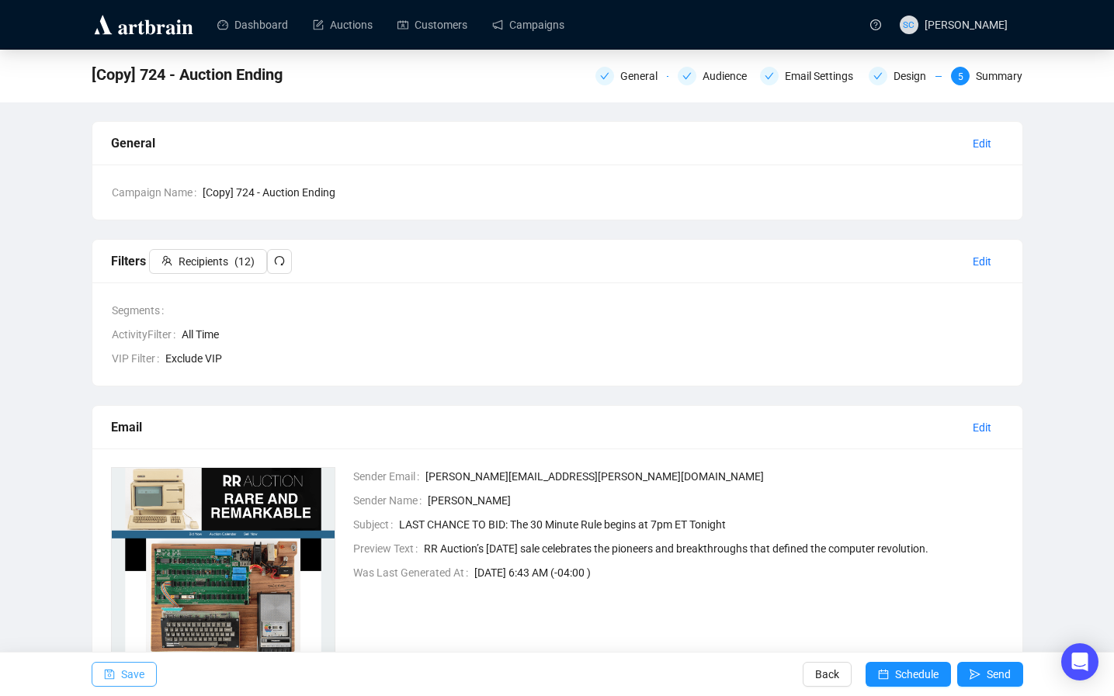
click at [895, 647] on span "Schedule" at bounding box center [916, 674] width 43 height 43
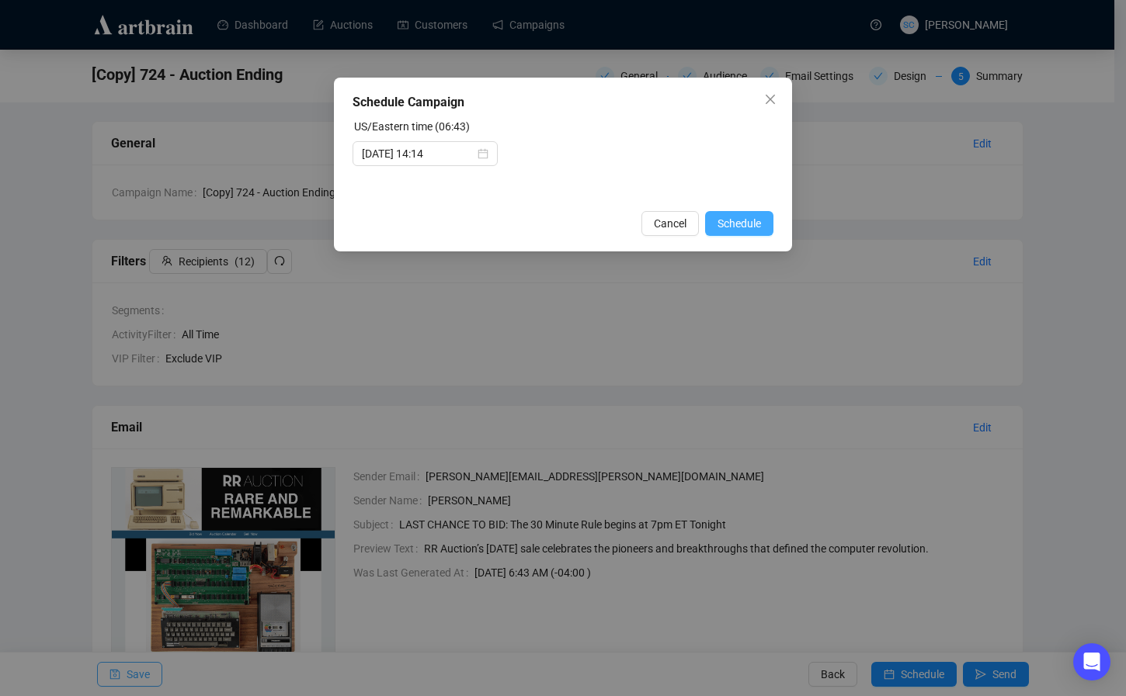
click at [768, 226] on button "Schedule" at bounding box center [739, 223] width 68 height 25
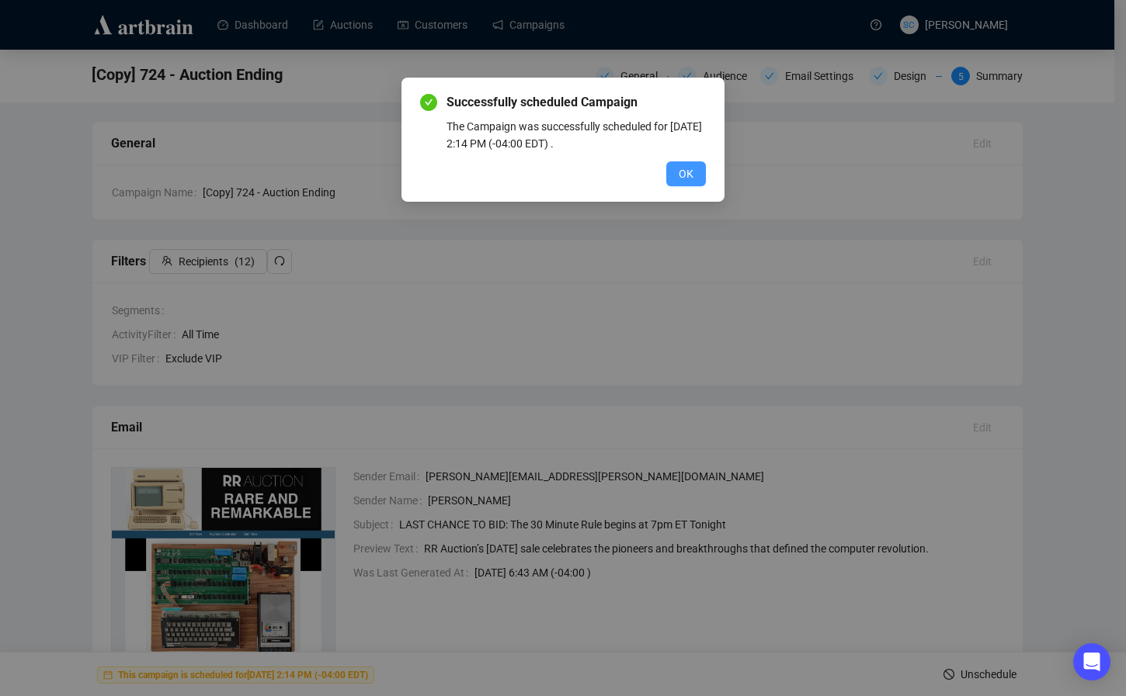
click at [685, 168] on span "OK" at bounding box center [685, 173] width 15 height 17
